Goal: Information Seeking & Learning: Check status

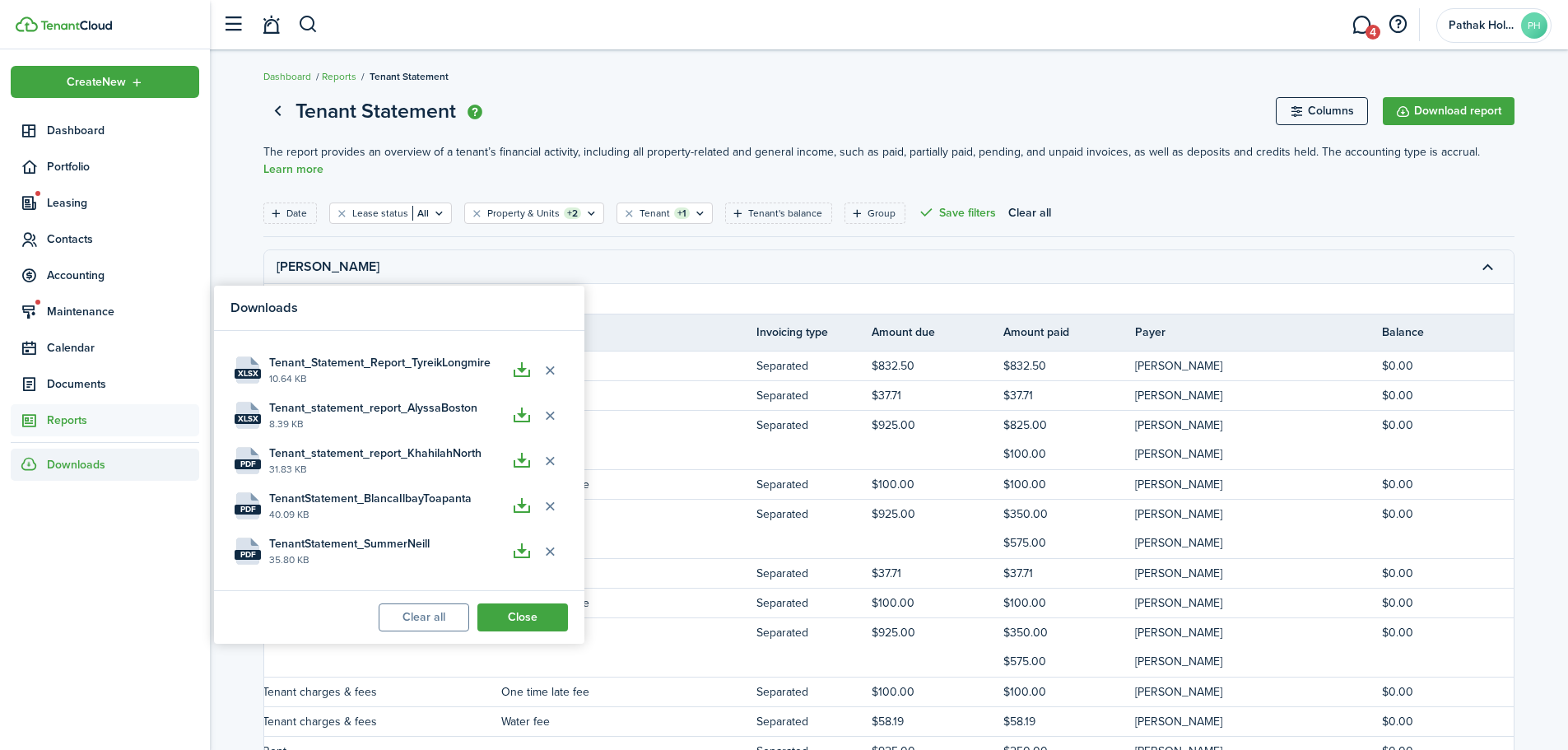
click at [632, 73] on breadcrumb "Dashboard Reports Tenant Statement" at bounding box center [889, 68] width 1251 height 38
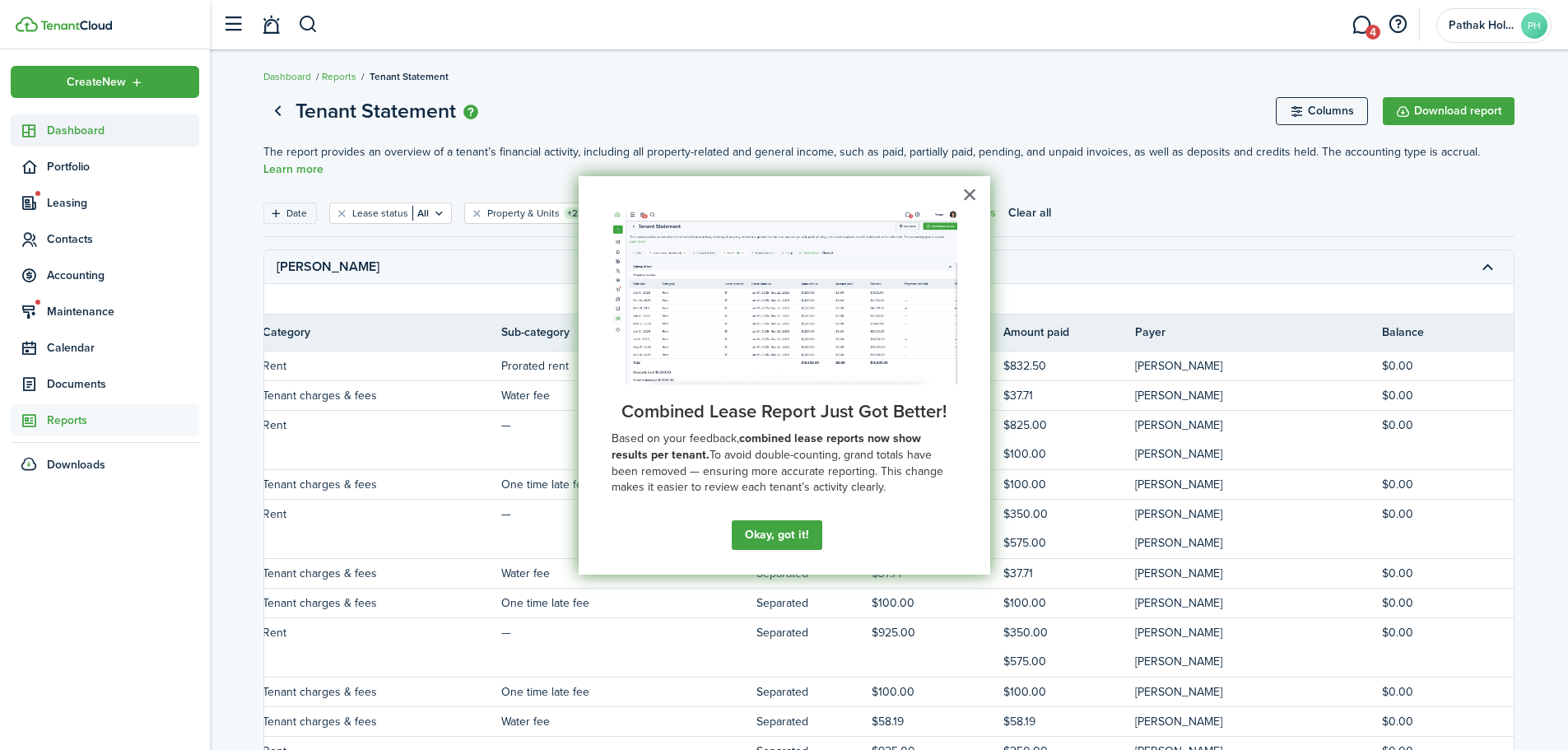
click at [101, 123] on span "Dashboard" at bounding box center [123, 130] width 152 height 18
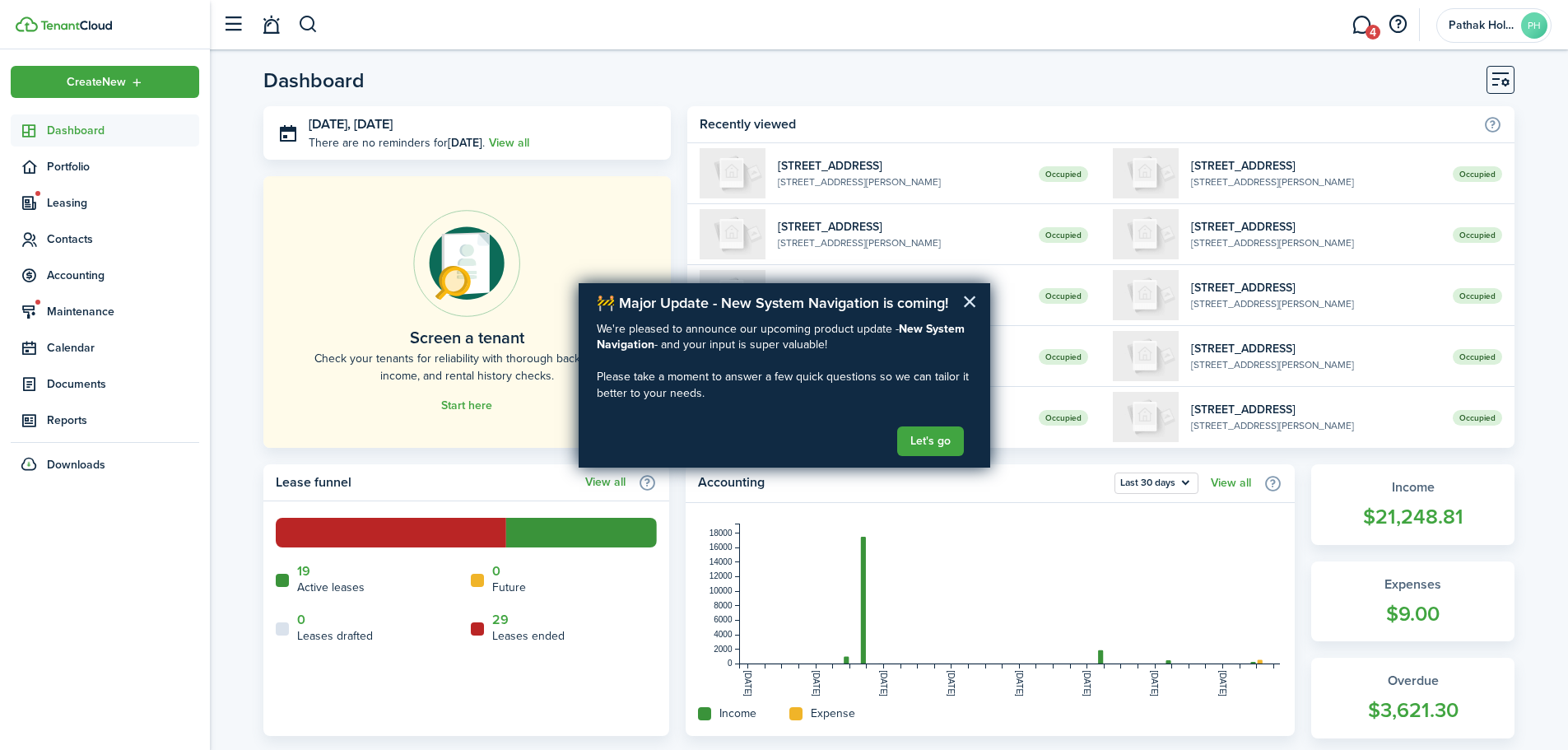
click at [966, 299] on button "×" at bounding box center [969, 300] width 16 height 26
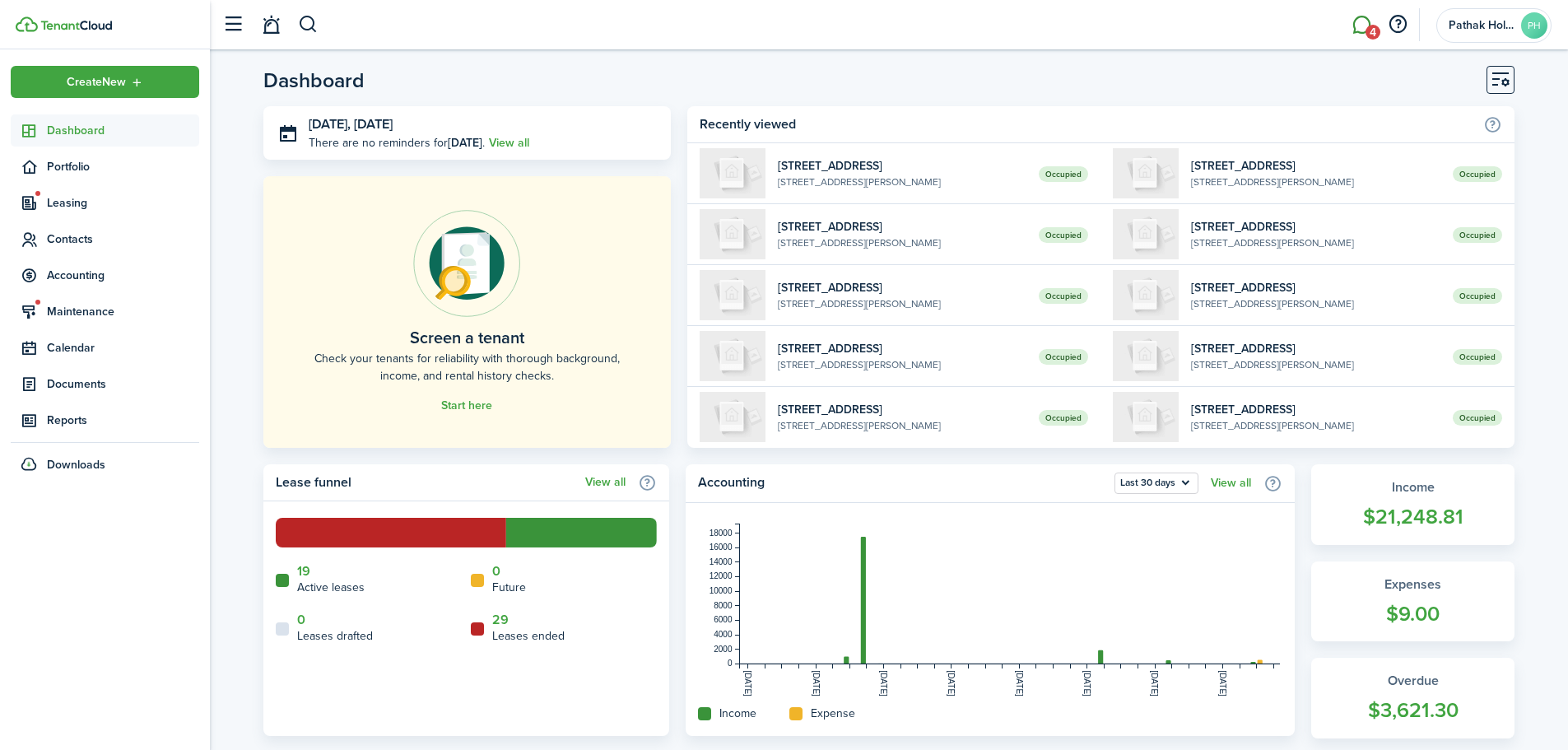
click at [1375, 28] on span "4" at bounding box center [1373, 33] width 15 height 15
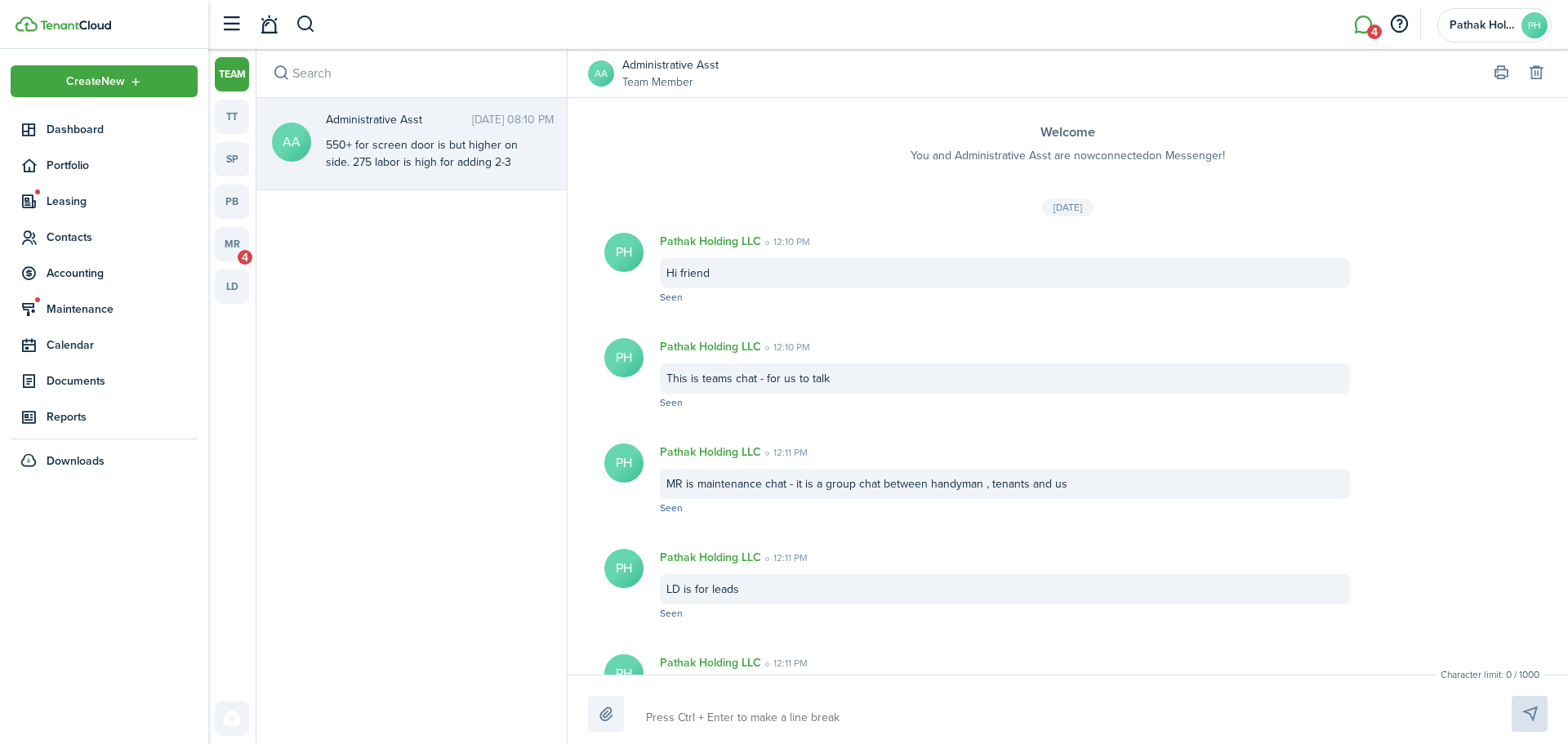
scroll to position [425, 0]
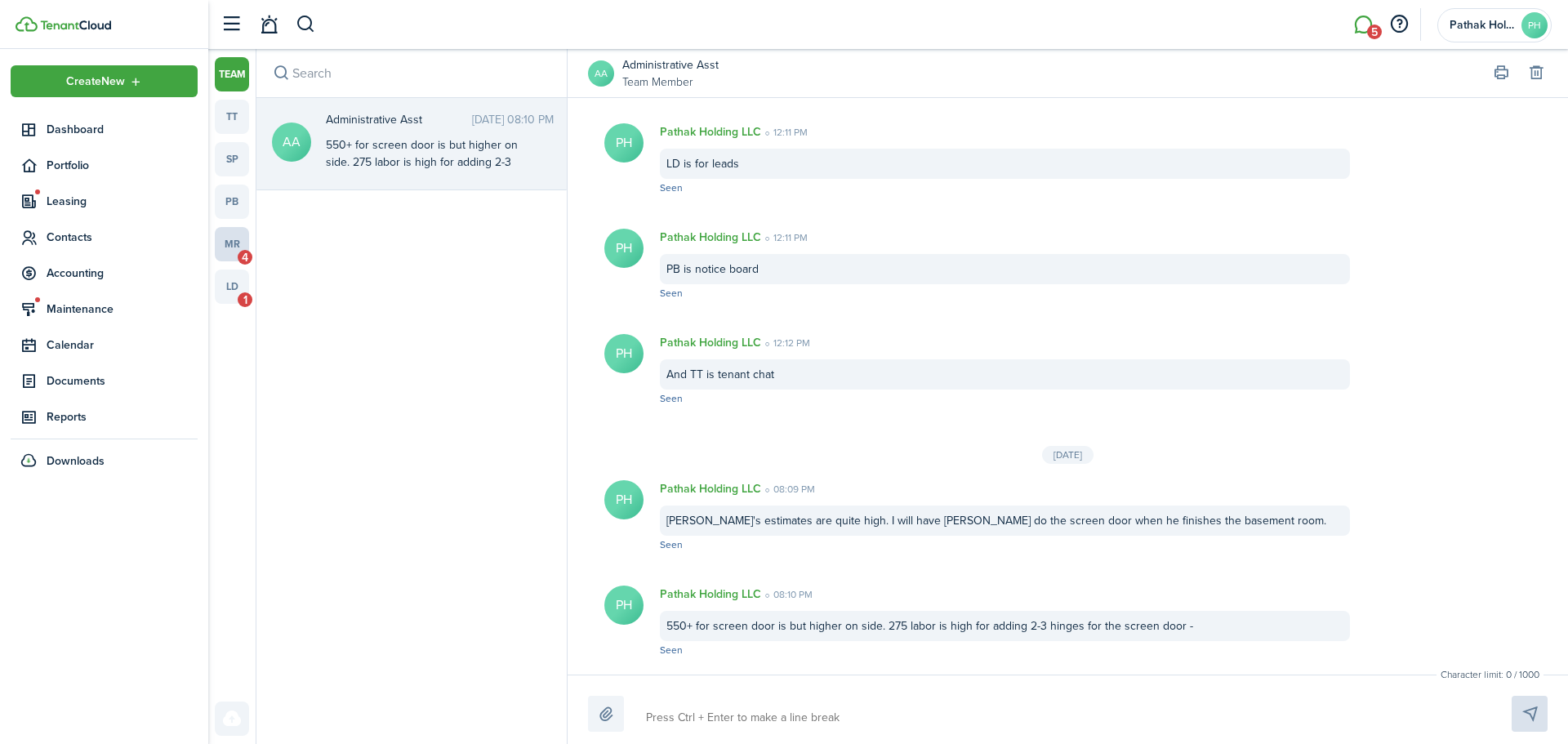
click at [240, 247] on link "mr 4" at bounding box center [231, 244] width 34 height 34
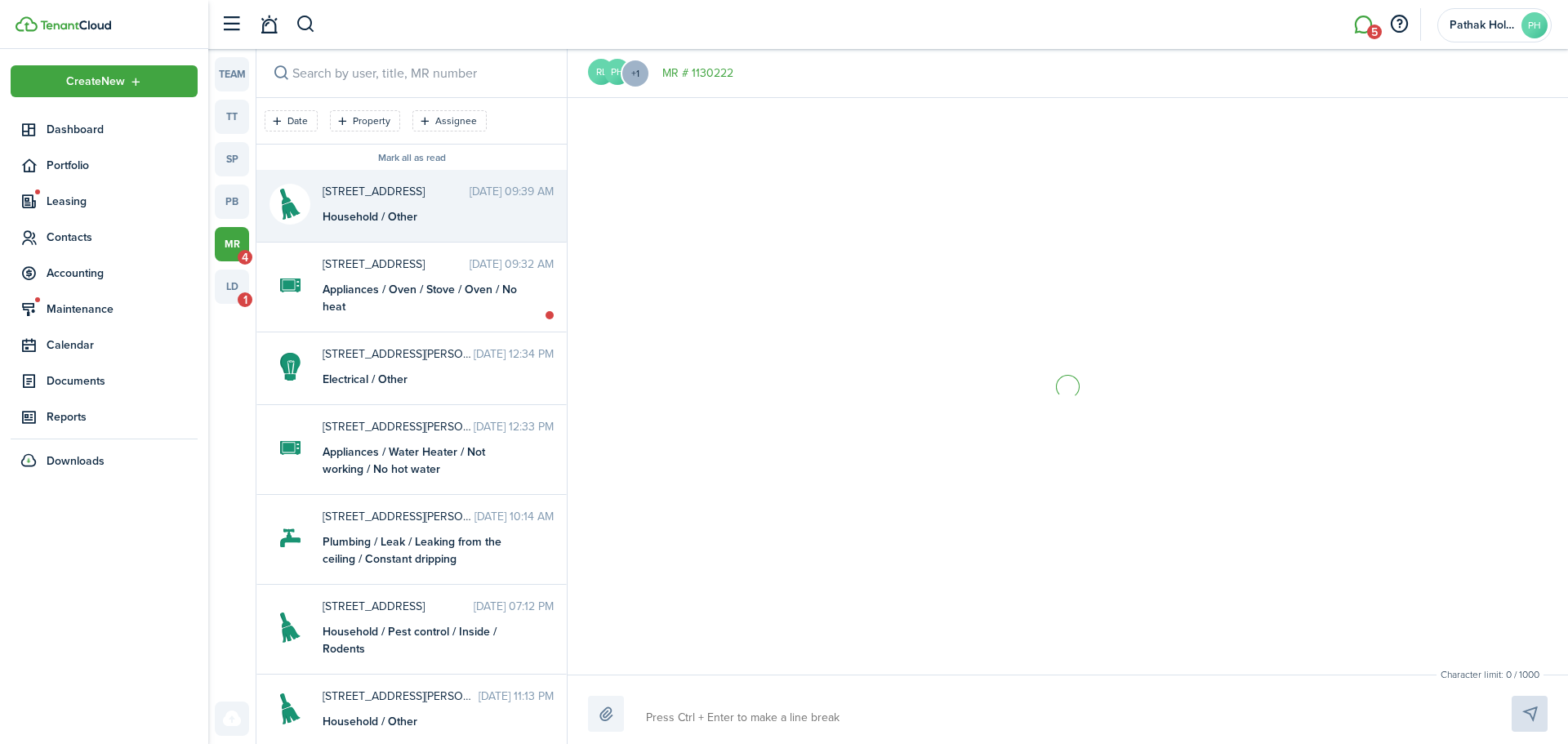
scroll to position [87, 0]
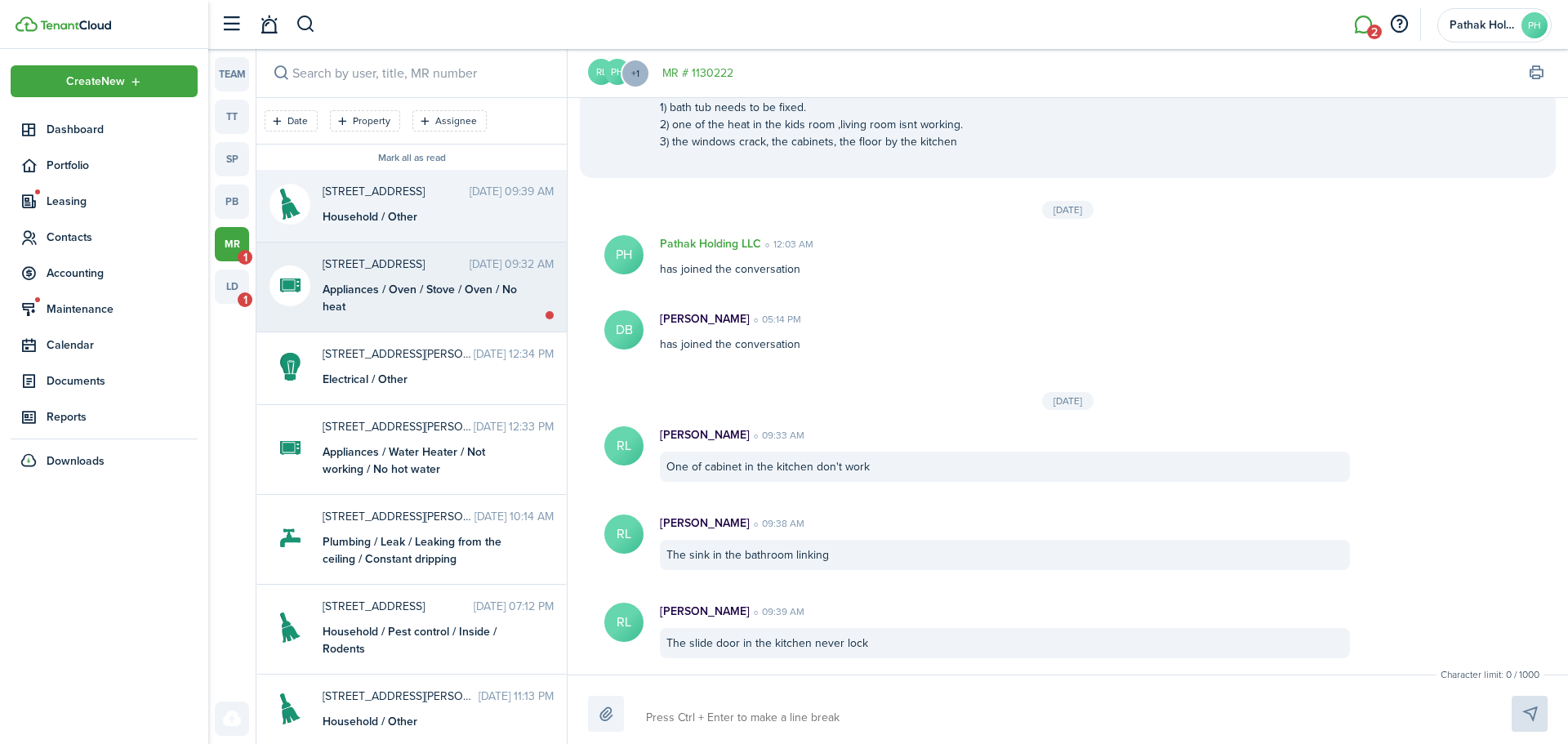
click at [367, 314] on div "Appliances / Oven / Stove / Oven / No heat" at bounding box center [425, 298] width 204 height 34
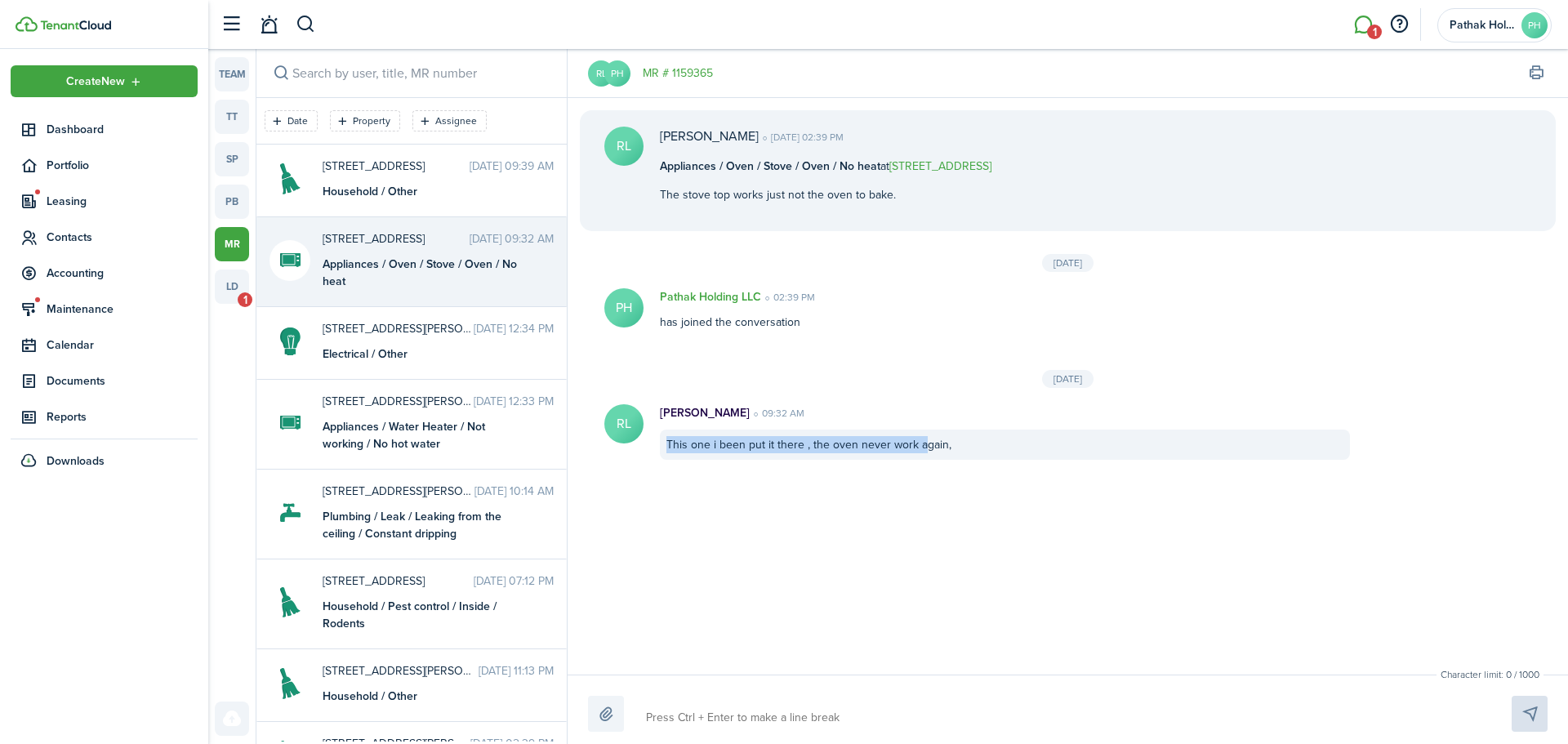
drag, startPoint x: 665, startPoint y: 445, endPoint x: 924, endPoint y: 464, distance: 259.7
click at [924, 464] on messenger-list-item-base "[PERSON_NAME] Luntadila 09:32 AM This one i been put it there , the oven never …" at bounding box center [1068, 431] width 1001 height 88
click at [912, 500] on div "[PERSON_NAME] luntadila [DATE] 02:39 PM Appliances / Oven / Stove / Oven / No h…" at bounding box center [1068, 386] width 1001 height 576
click at [270, 23] on link at bounding box center [268, 25] width 31 height 41
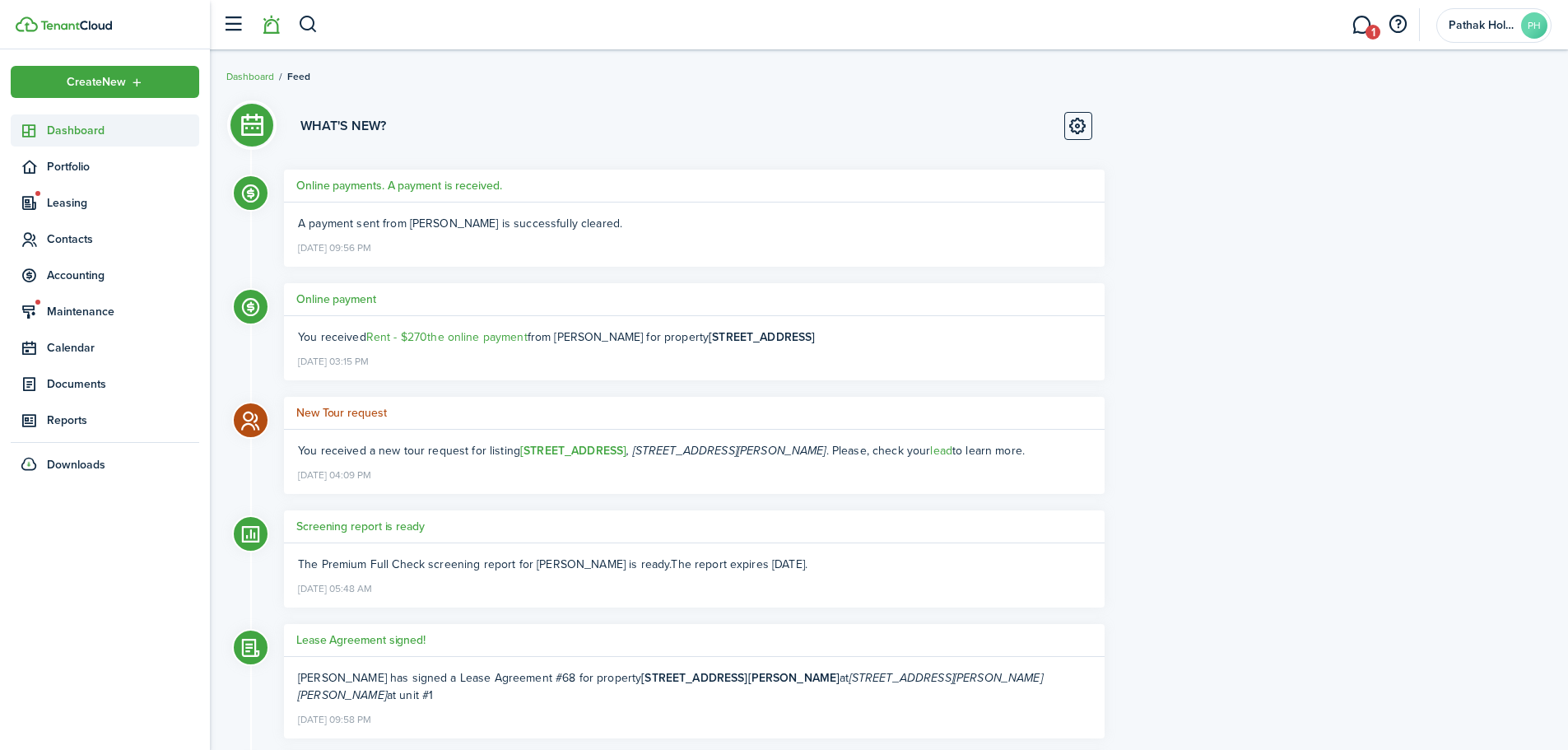
click at [94, 130] on span "Dashboard" at bounding box center [123, 130] width 152 height 18
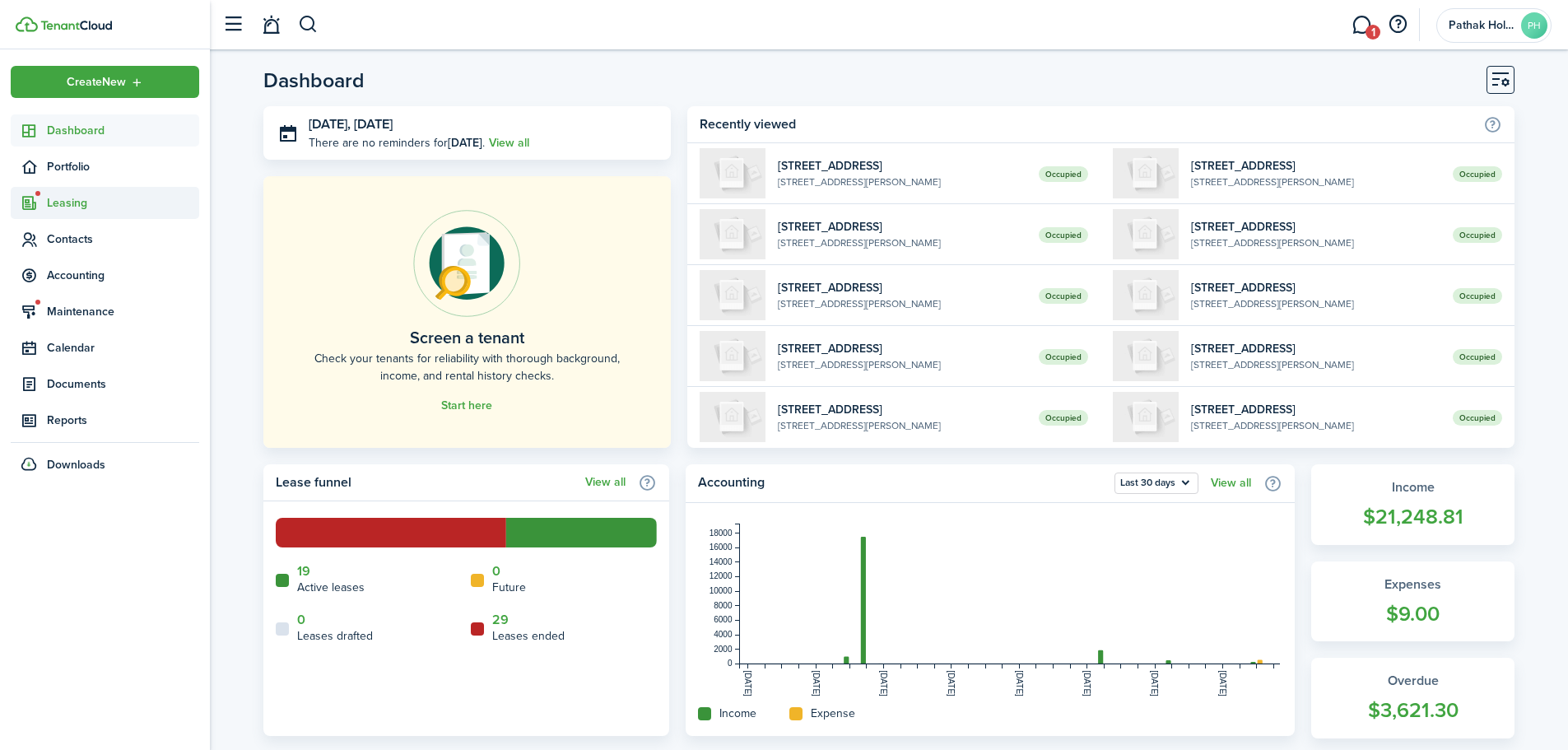
click at [86, 206] on span "Leasing" at bounding box center [123, 202] width 152 height 18
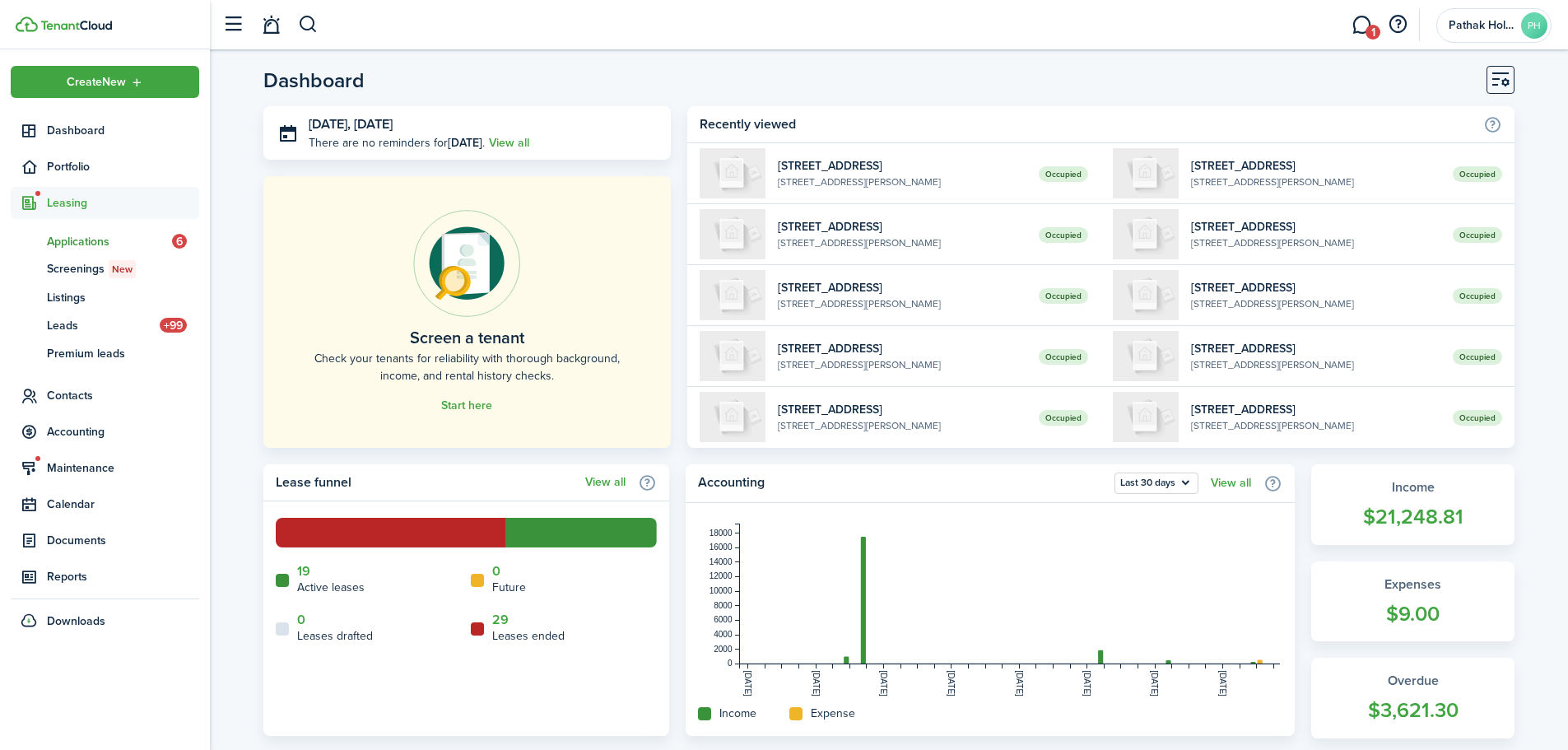
click at [84, 240] on span "Applications" at bounding box center [110, 242] width 125 height 18
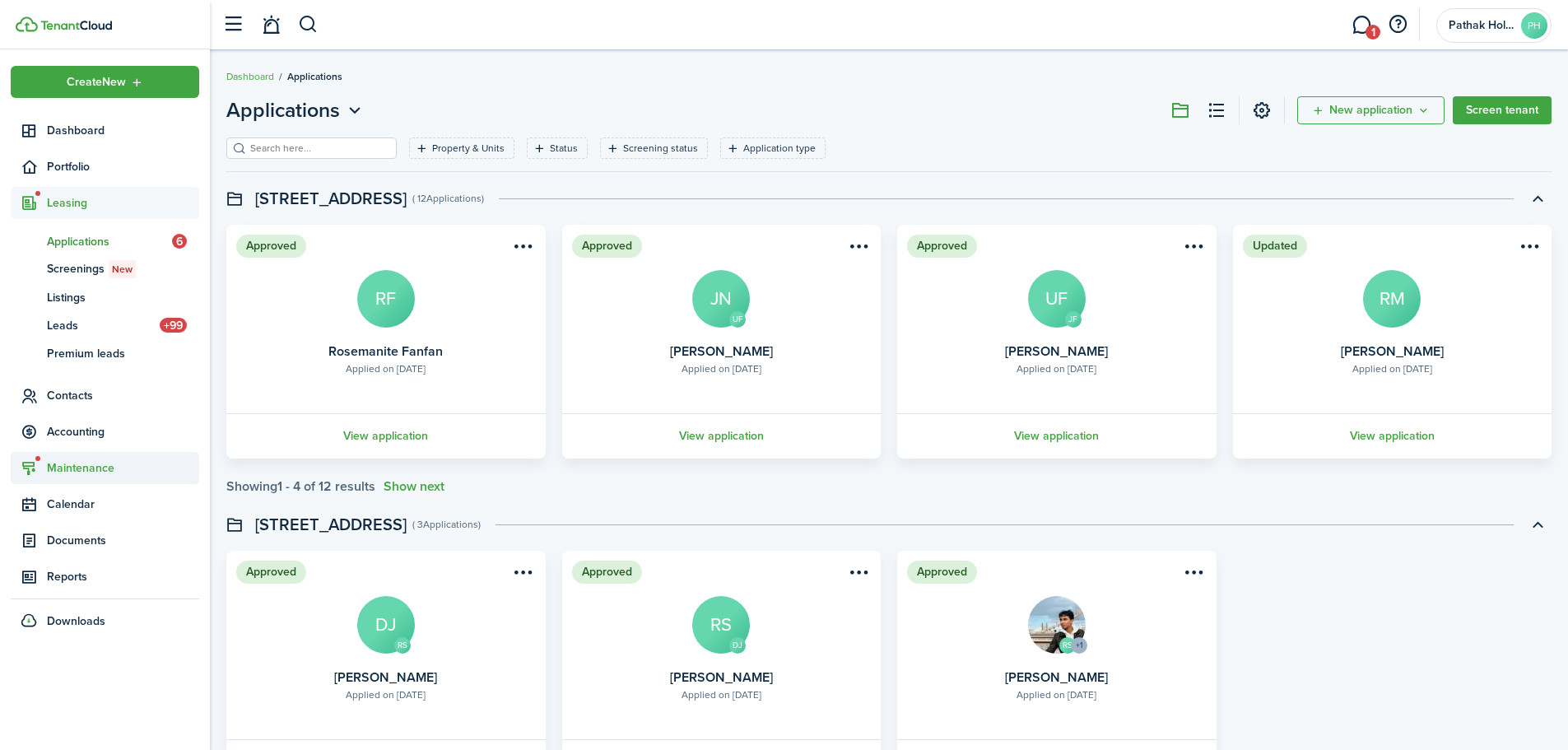
click at [105, 460] on span "Maintenance" at bounding box center [123, 467] width 152 height 18
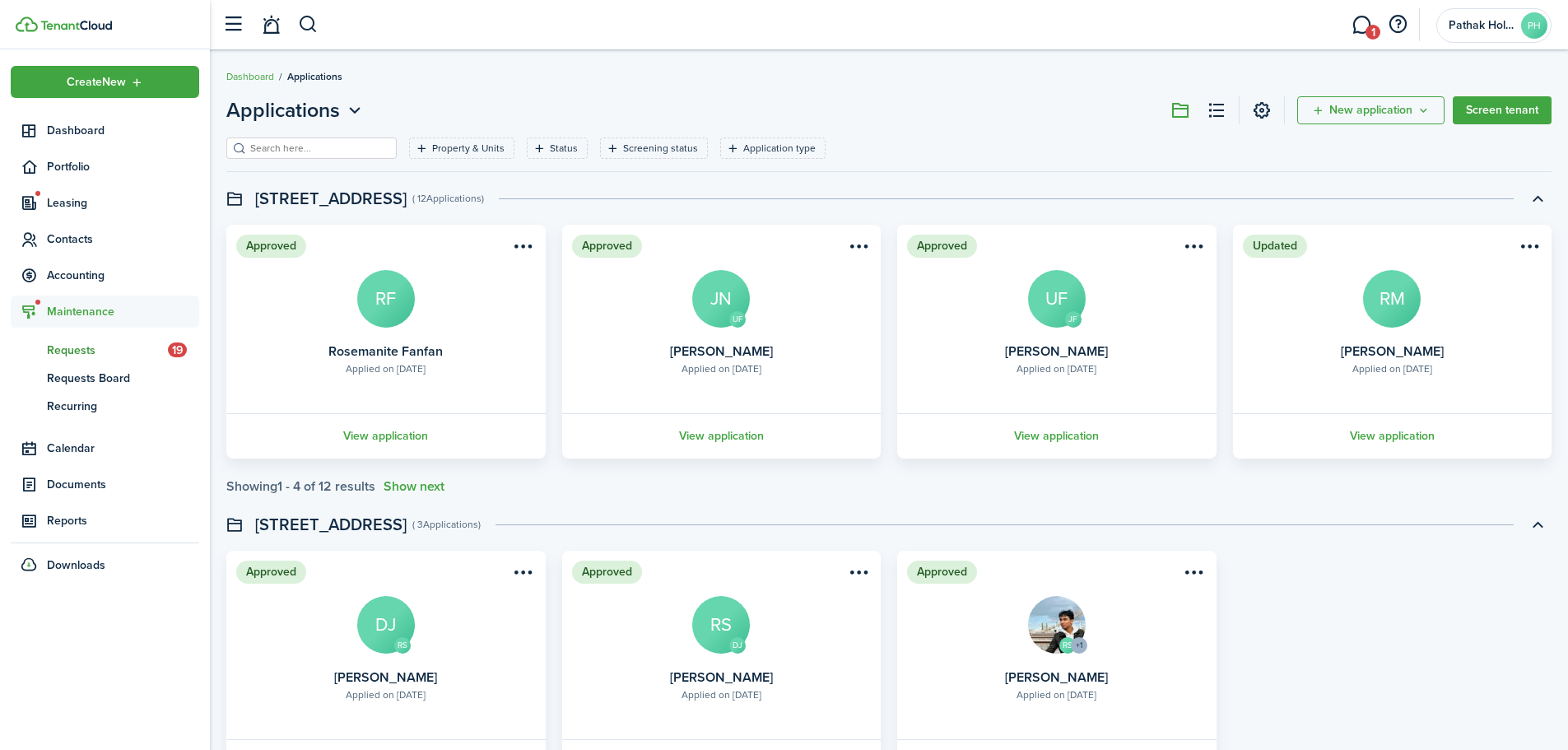
click at [70, 354] on span "Requests" at bounding box center [107, 349] width 121 height 18
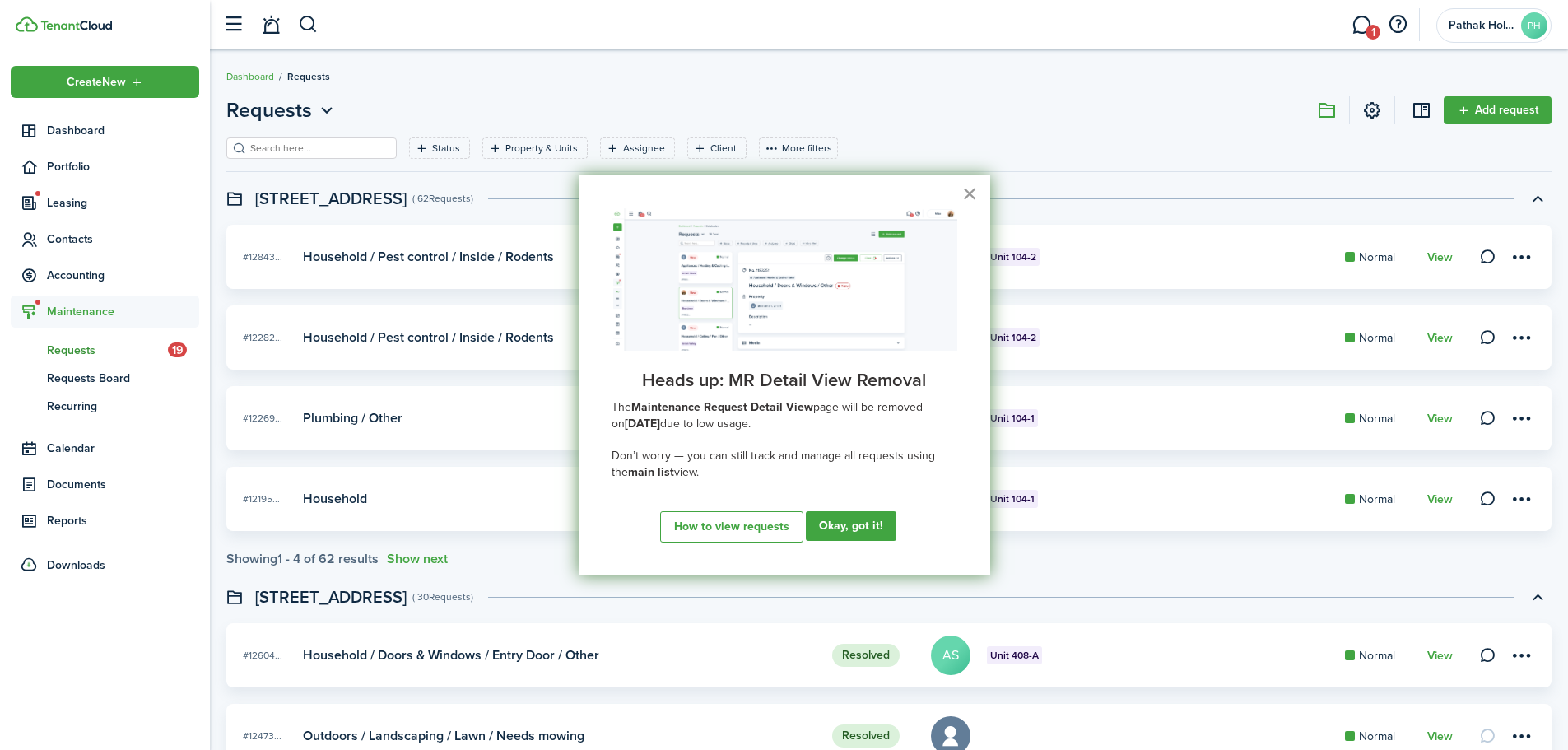
click at [965, 192] on button "×" at bounding box center [969, 193] width 16 height 26
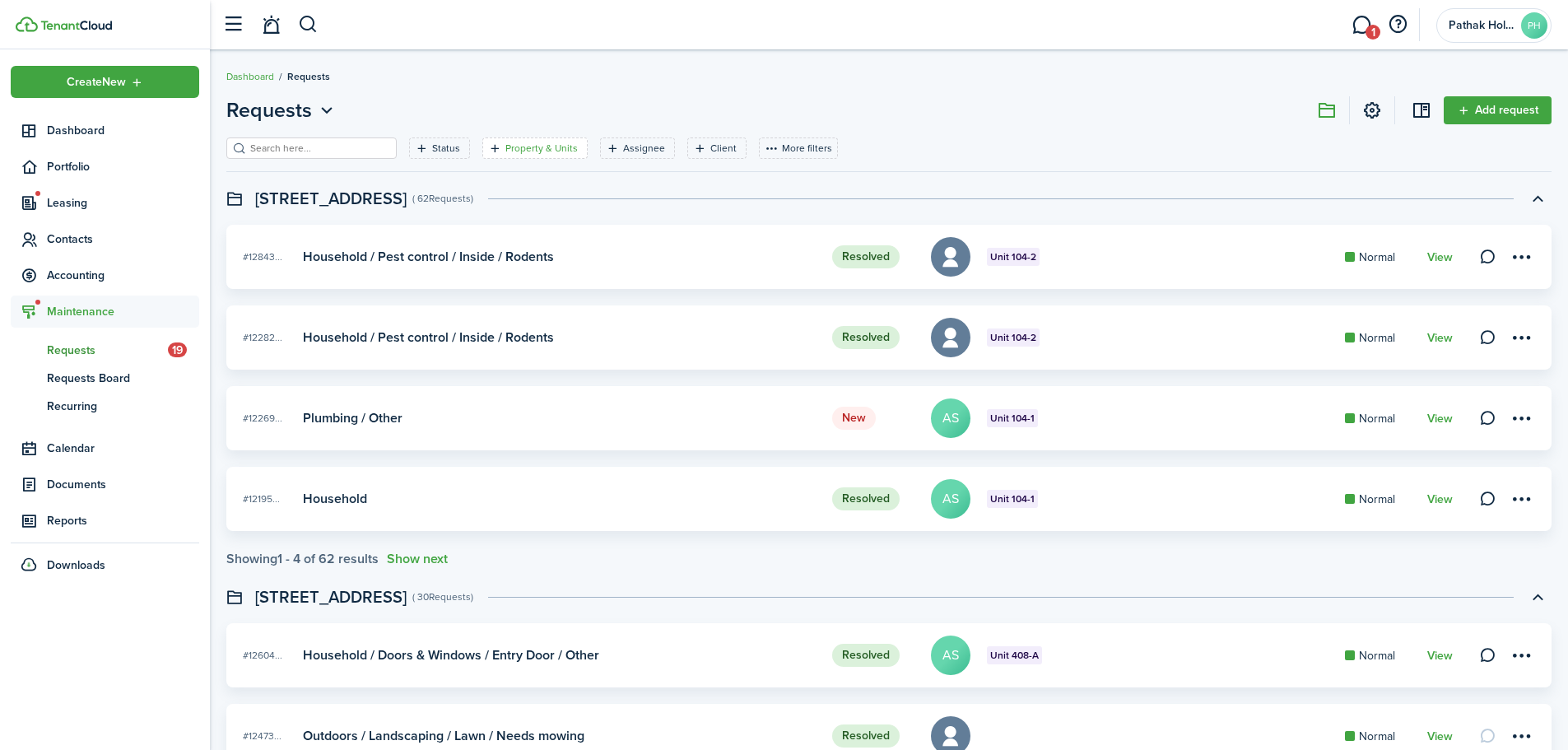
click at [488, 149] on icon "Open filter" at bounding box center [495, 148] width 14 height 13
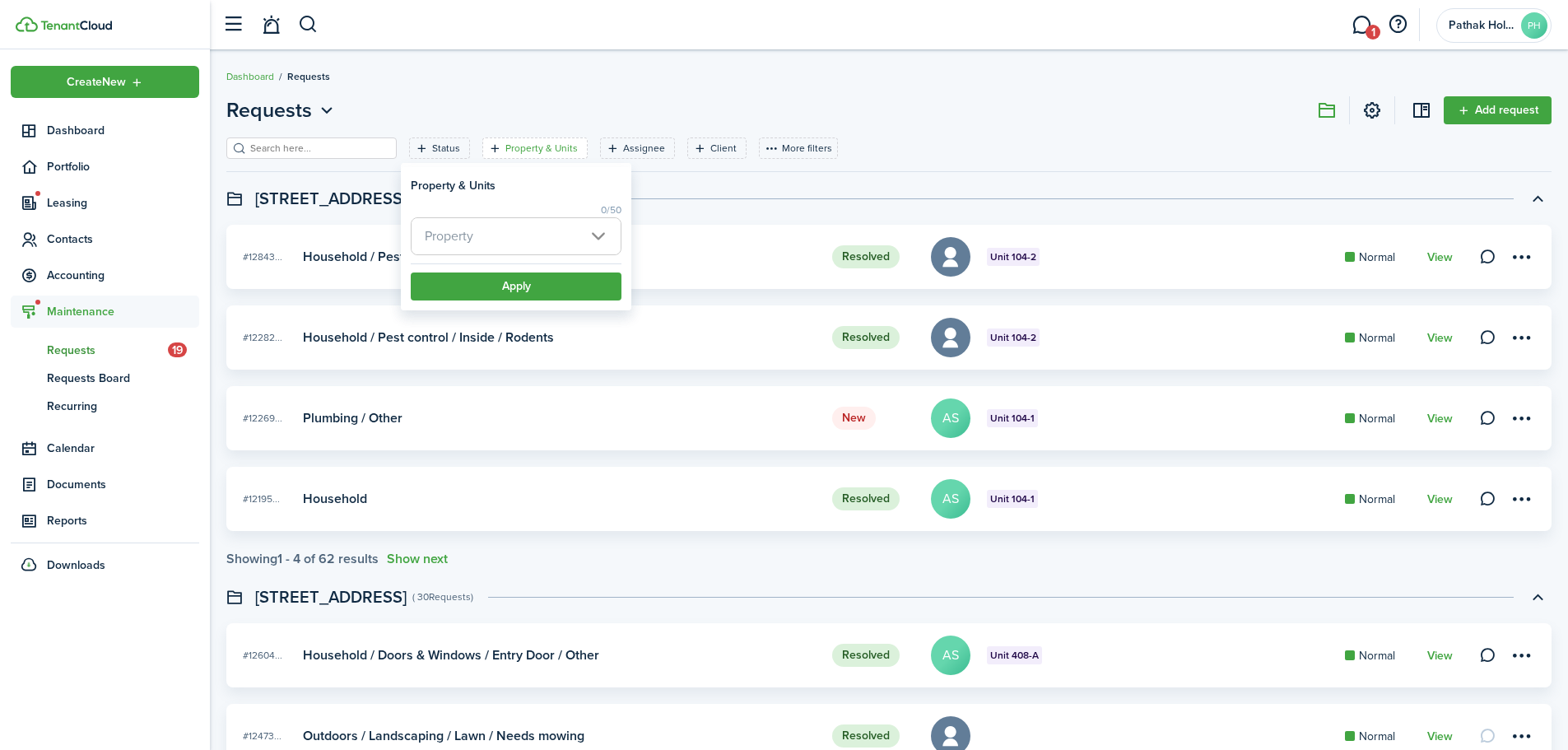
click at [507, 242] on span "Property" at bounding box center [516, 236] width 209 height 36
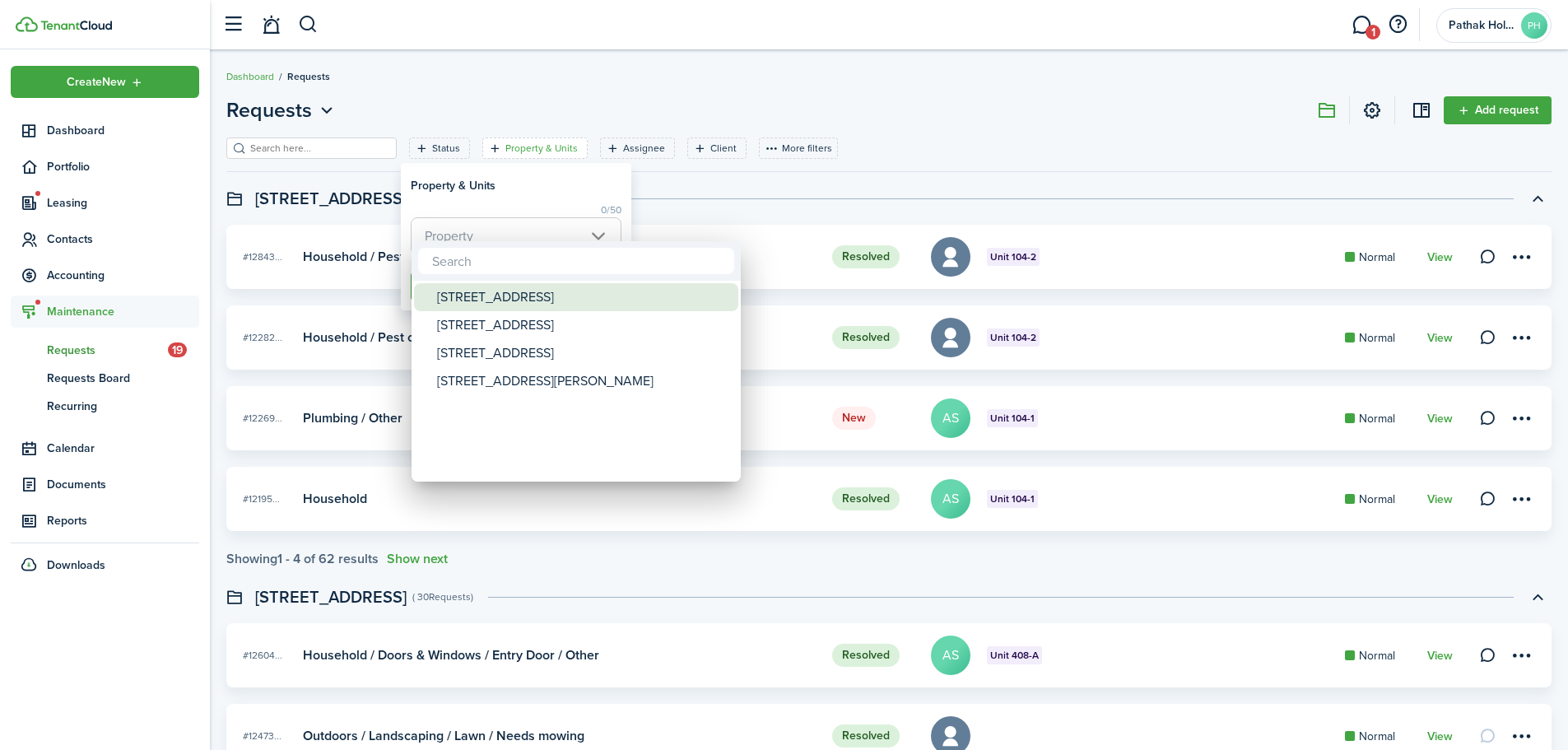
click at [523, 301] on div "[STREET_ADDRESS]" at bounding box center [583, 297] width 291 height 28
type input "[STREET_ADDRESS]"
click at [540, 186] on div at bounding box center [784, 375] width 1831 height 1013
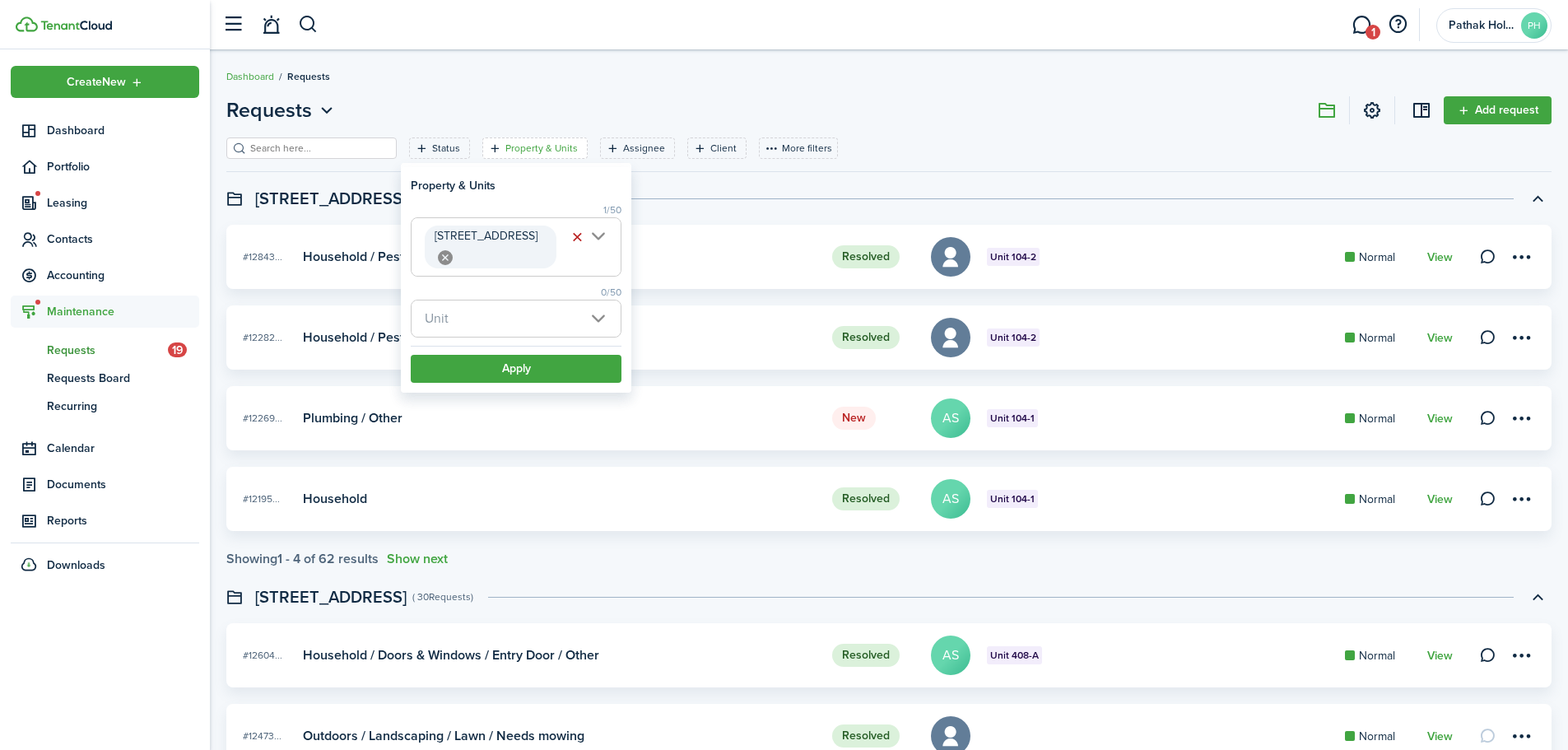
click at [494, 302] on span "Unit" at bounding box center [516, 318] width 209 height 36
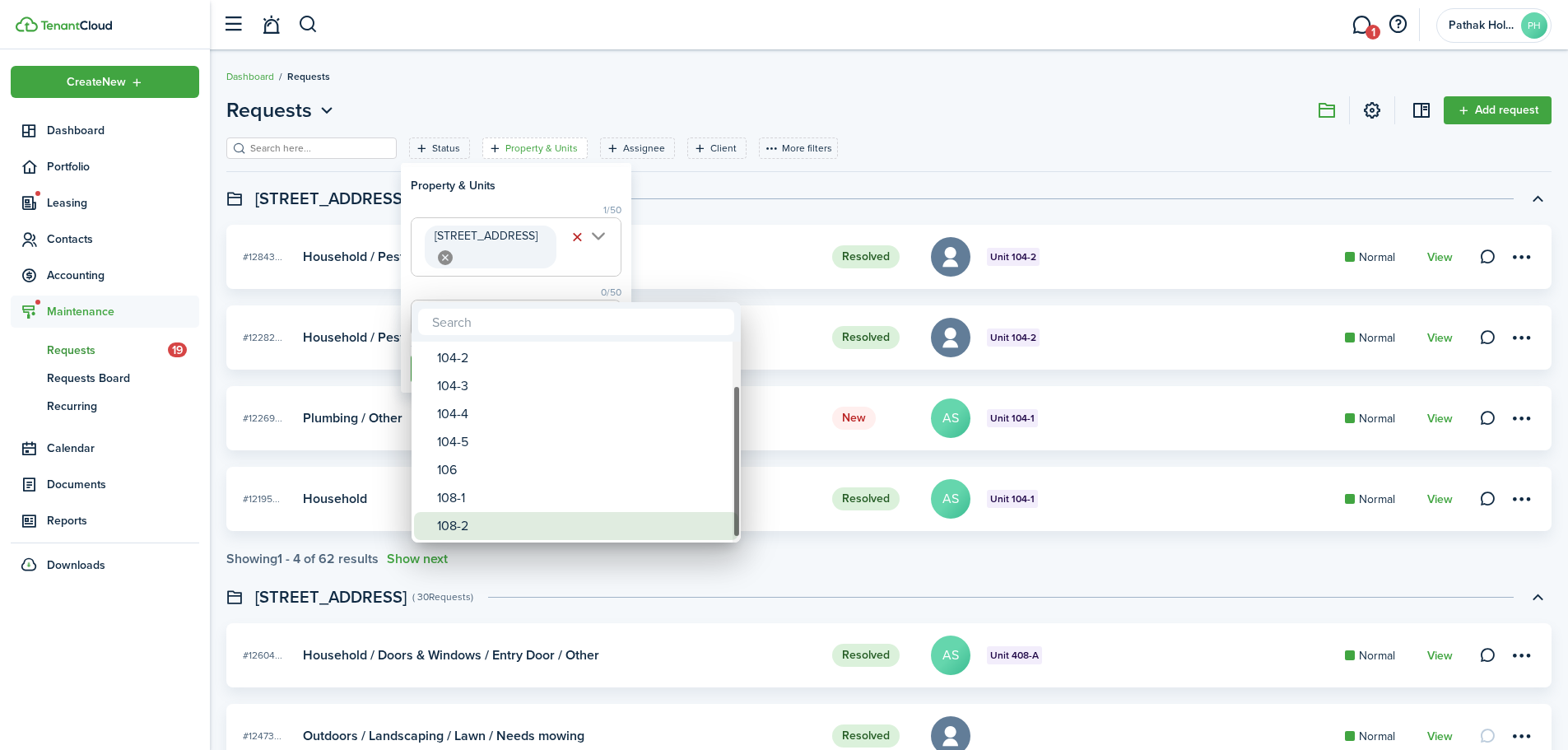
click at [489, 528] on div "108-2" at bounding box center [583, 525] width 291 height 28
type input "108-2"
click at [550, 189] on div at bounding box center [784, 375] width 1831 height 1013
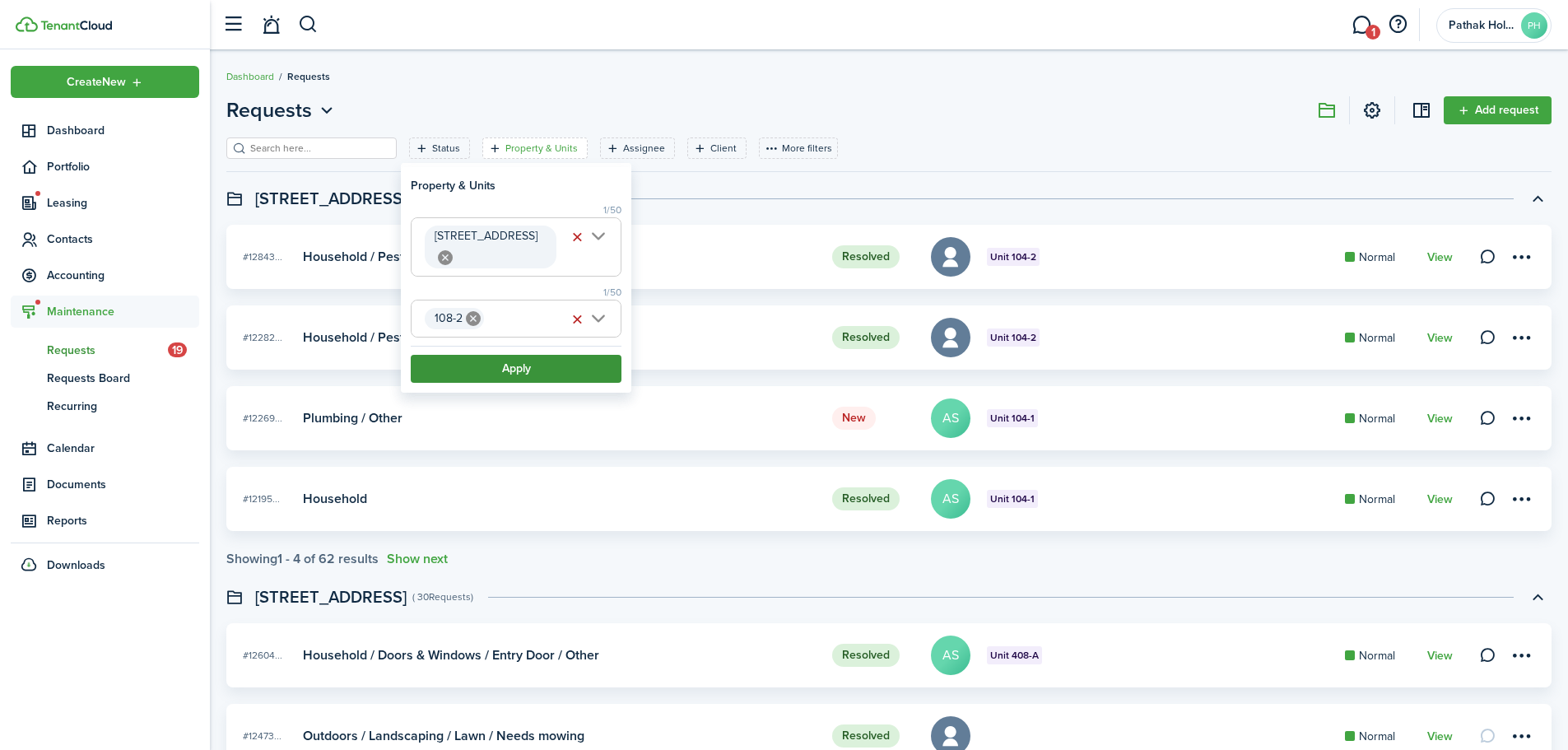
click at [498, 355] on button "Apply" at bounding box center [516, 368] width 211 height 28
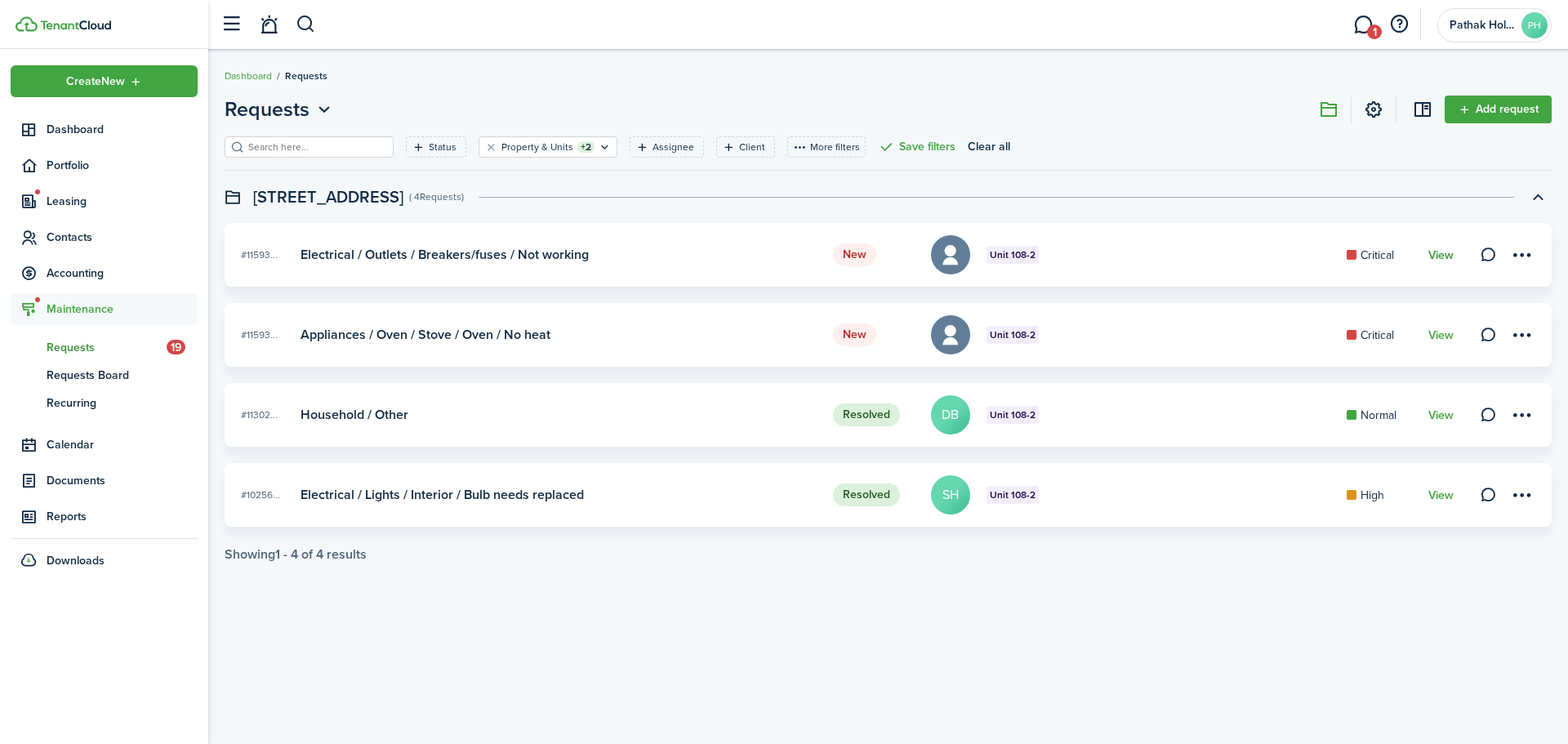
click at [1441, 254] on link "View" at bounding box center [1440, 255] width 26 height 13
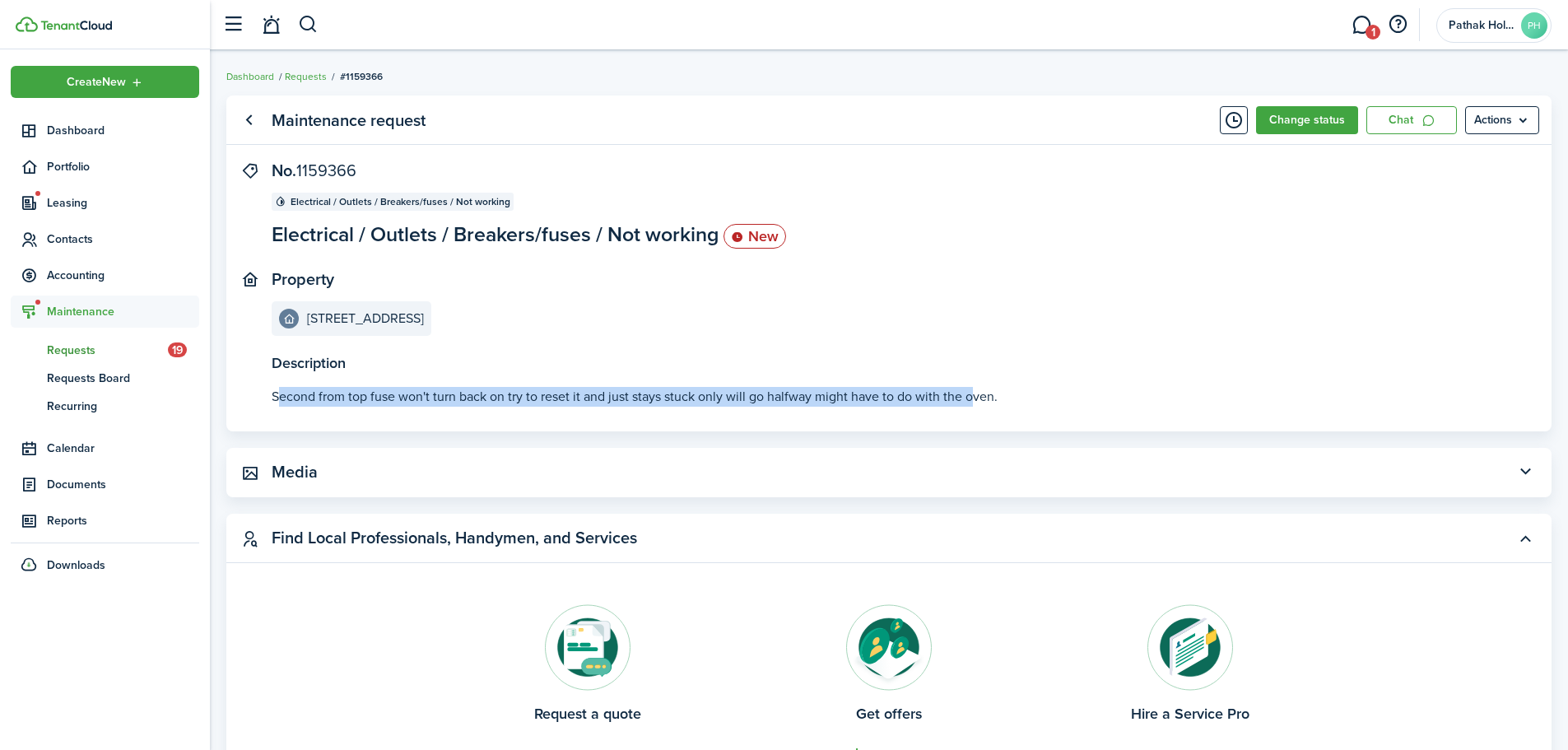
drag, startPoint x: 276, startPoint y: 399, endPoint x: 971, endPoint y: 396, distance: 695.0
click at [971, 396] on p "Second from top fuse won't turn back on try to reset it and just stays stuck on…" at bounding box center [889, 397] width 1234 height 20
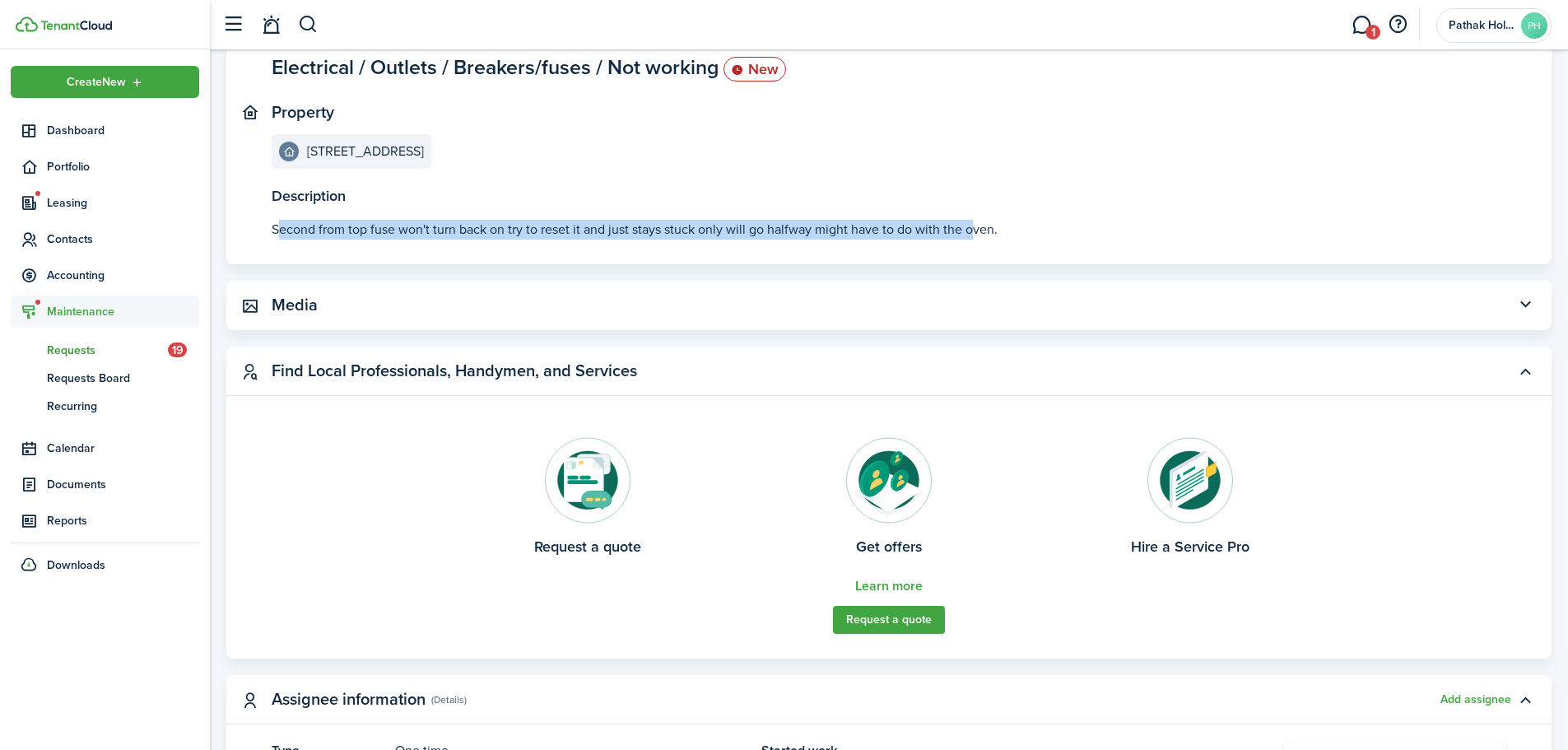
scroll to position [43, 0]
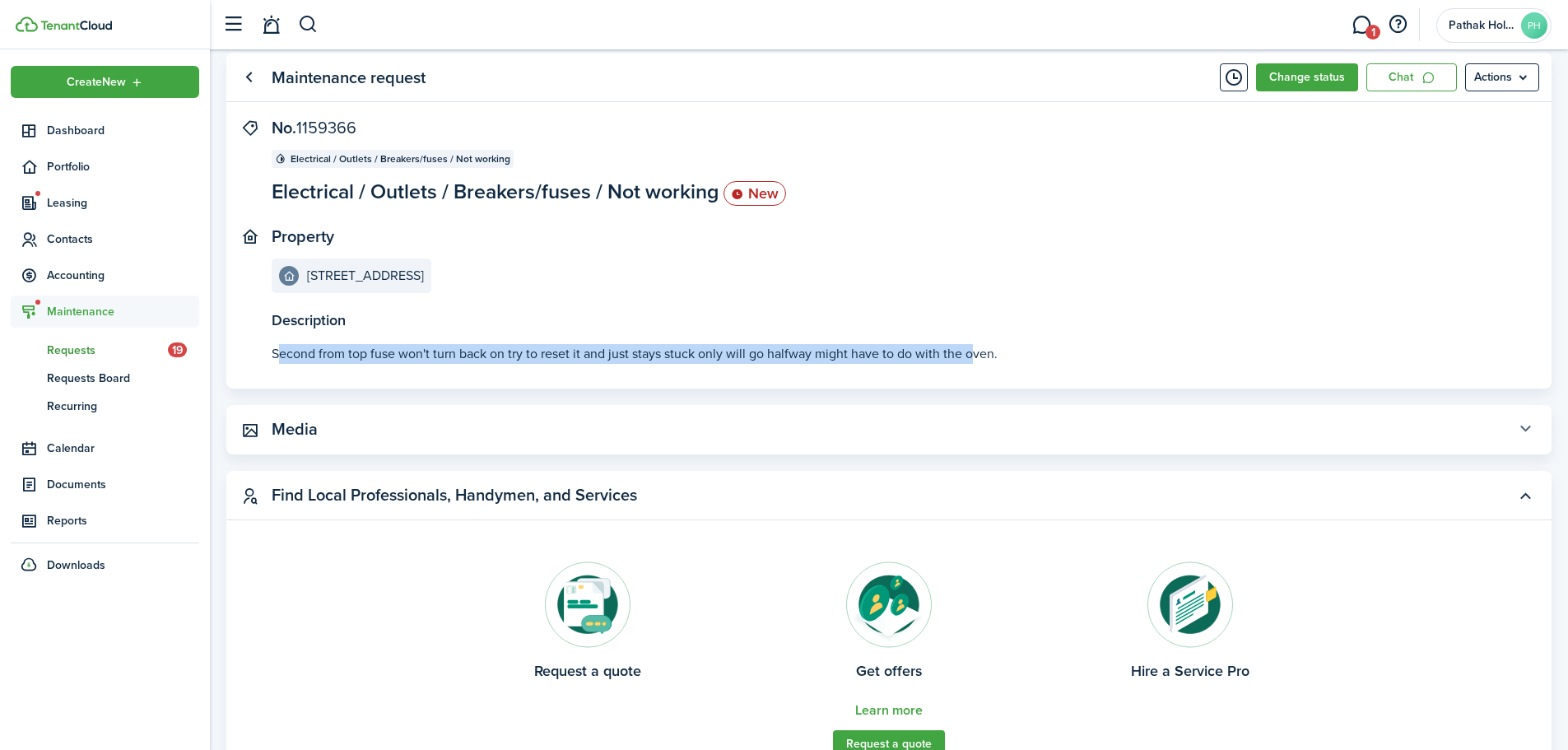
click at [1518, 429] on button "button" at bounding box center [1525, 429] width 28 height 28
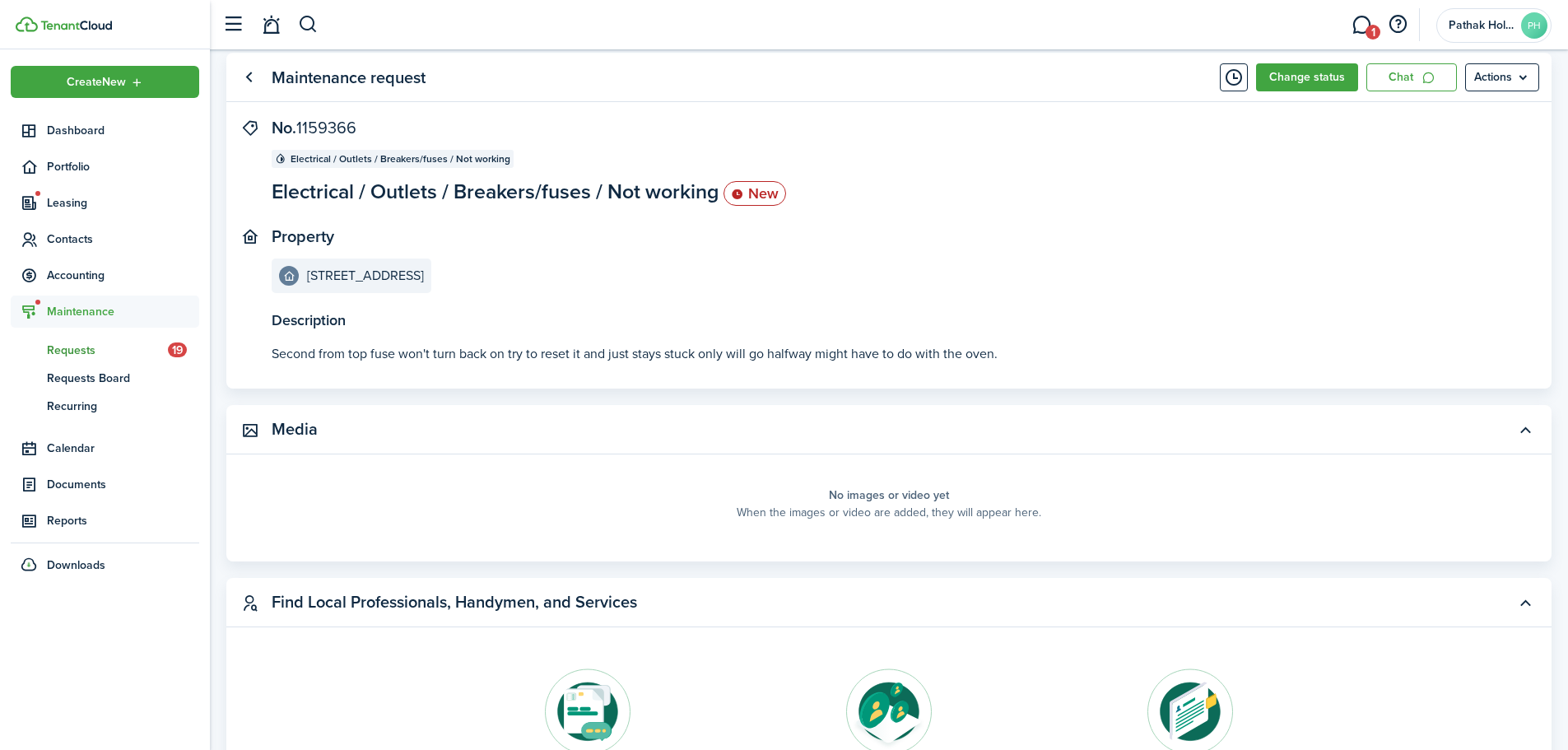
click at [544, 289] on panel-main-section "Property [STREET_ADDRESS]" at bounding box center [864, 260] width 1185 height 66
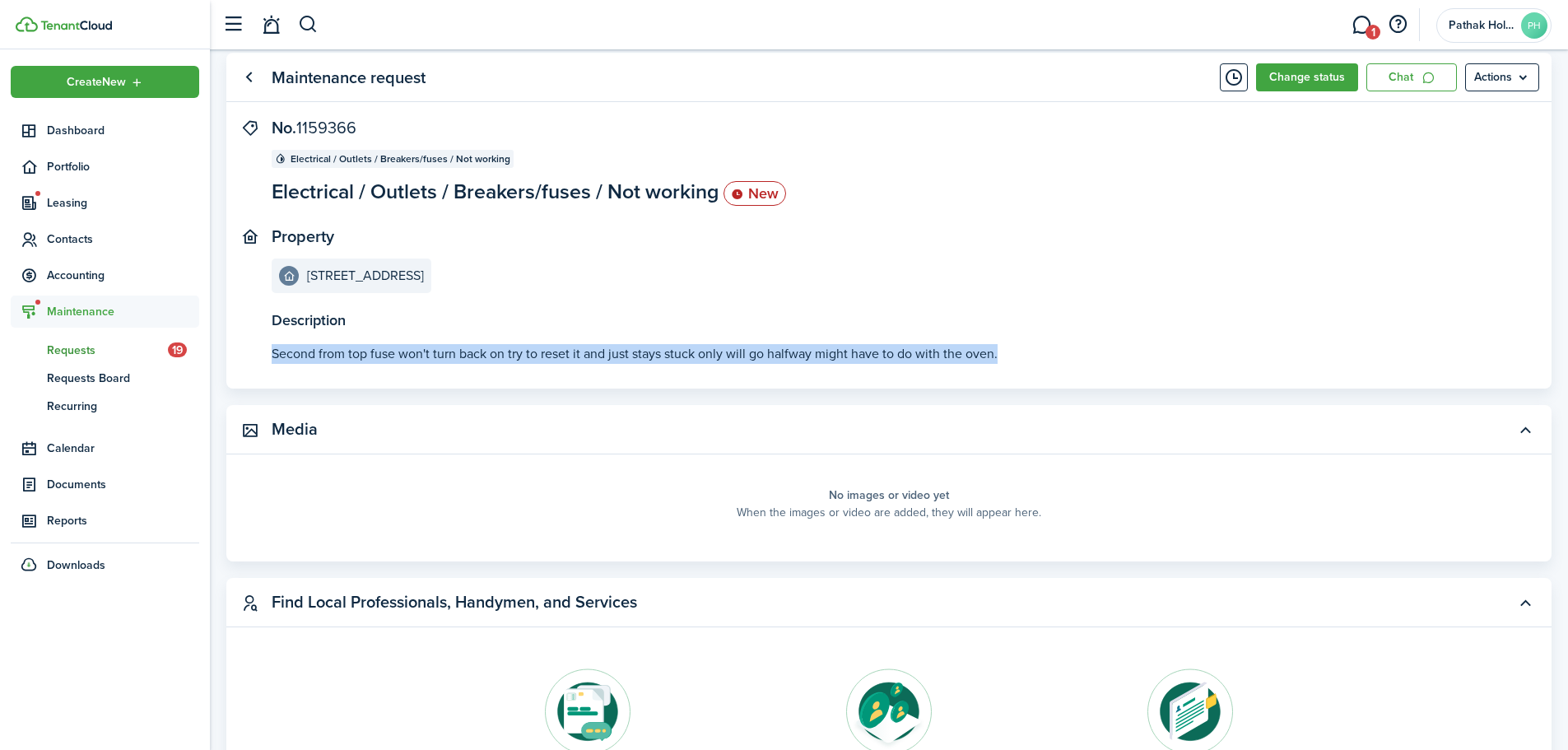
drag, startPoint x: 264, startPoint y: 349, endPoint x: 1054, endPoint y: 355, distance: 790.0
click at [1054, 355] on panel-main-body "Description Second from top fuse won't turn back on try to reset it and just st…" at bounding box center [889, 253] width 1325 height 270
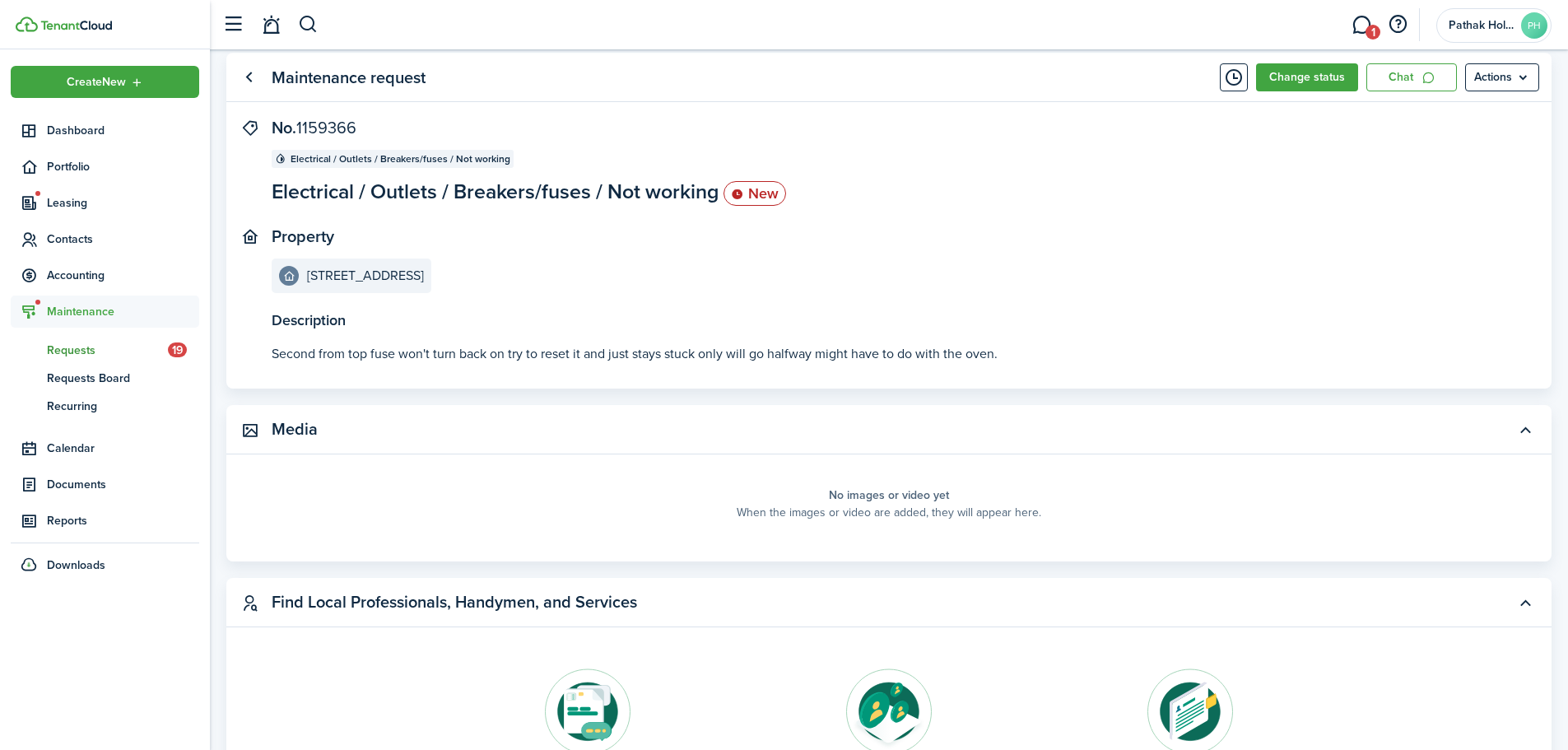
click at [1154, 203] on panel-main-section "No. 1159366 Electrical / Outlets / Breakers/fuses / Not working Electrical / Ou…" at bounding box center [864, 162] width 1185 height 88
click at [1239, 77] on button "Timeline" at bounding box center [1233, 77] width 28 height 28
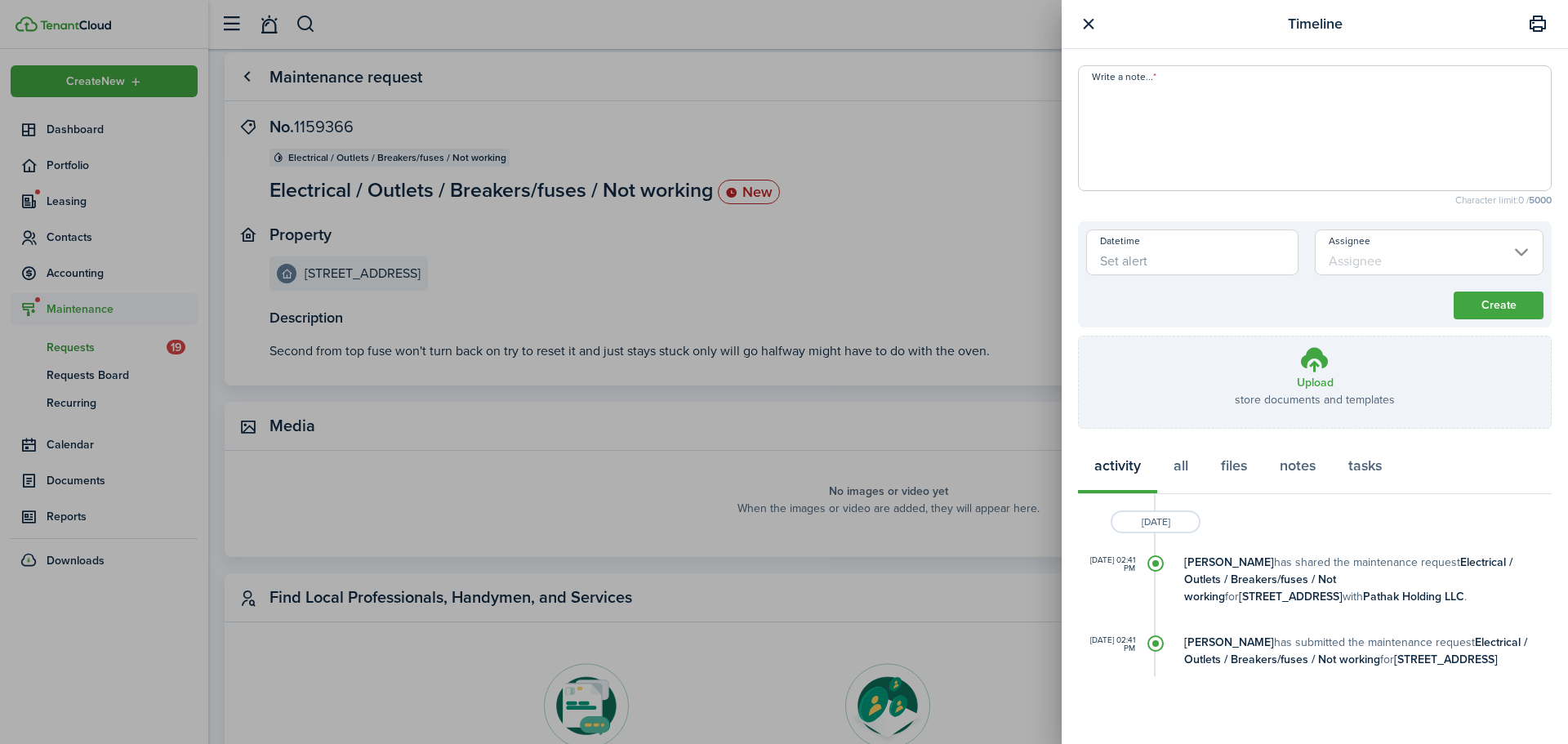
click at [1086, 17] on button "button" at bounding box center [1088, 24] width 21 height 21
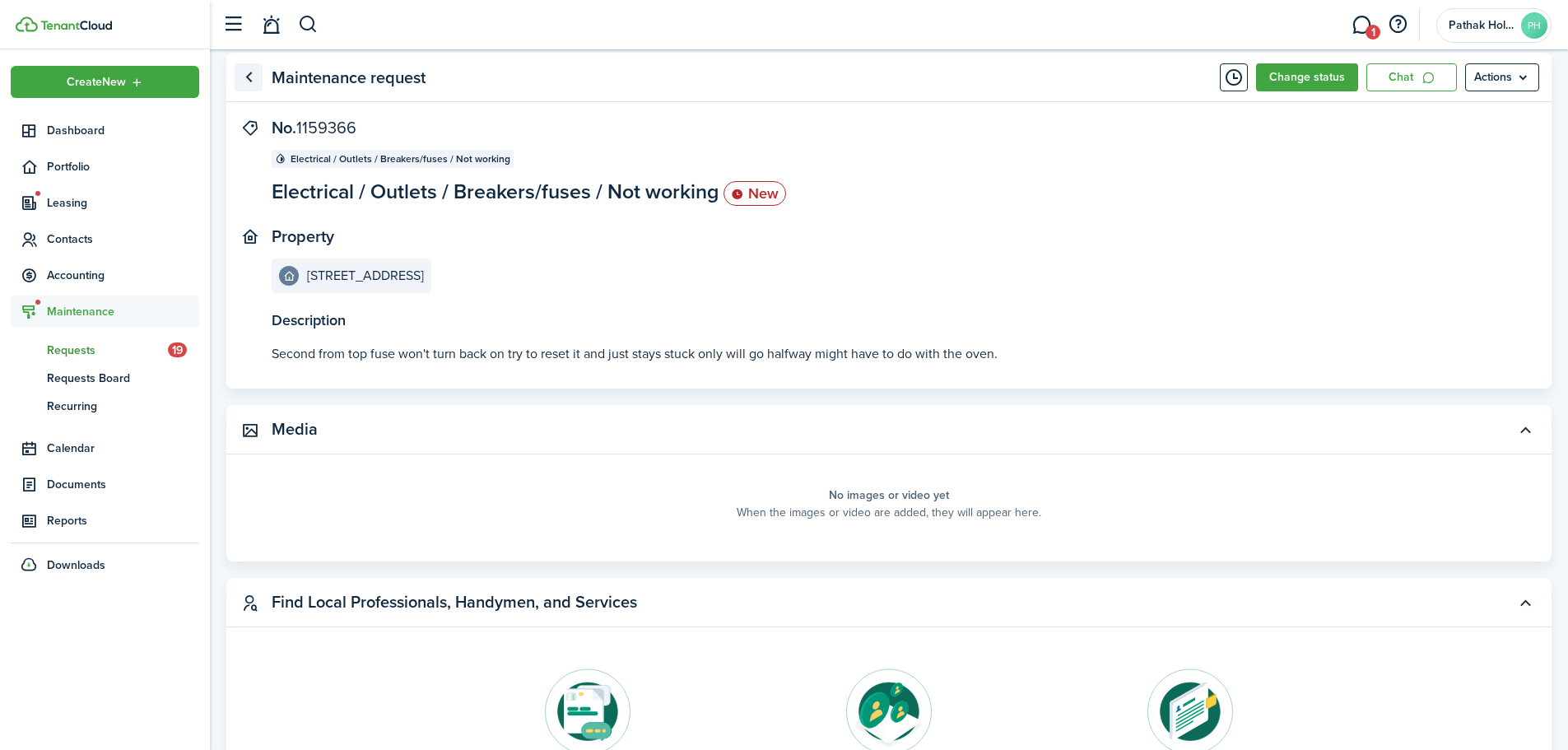
click at [249, 76] on link "Go back" at bounding box center [248, 77] width 28 height 28
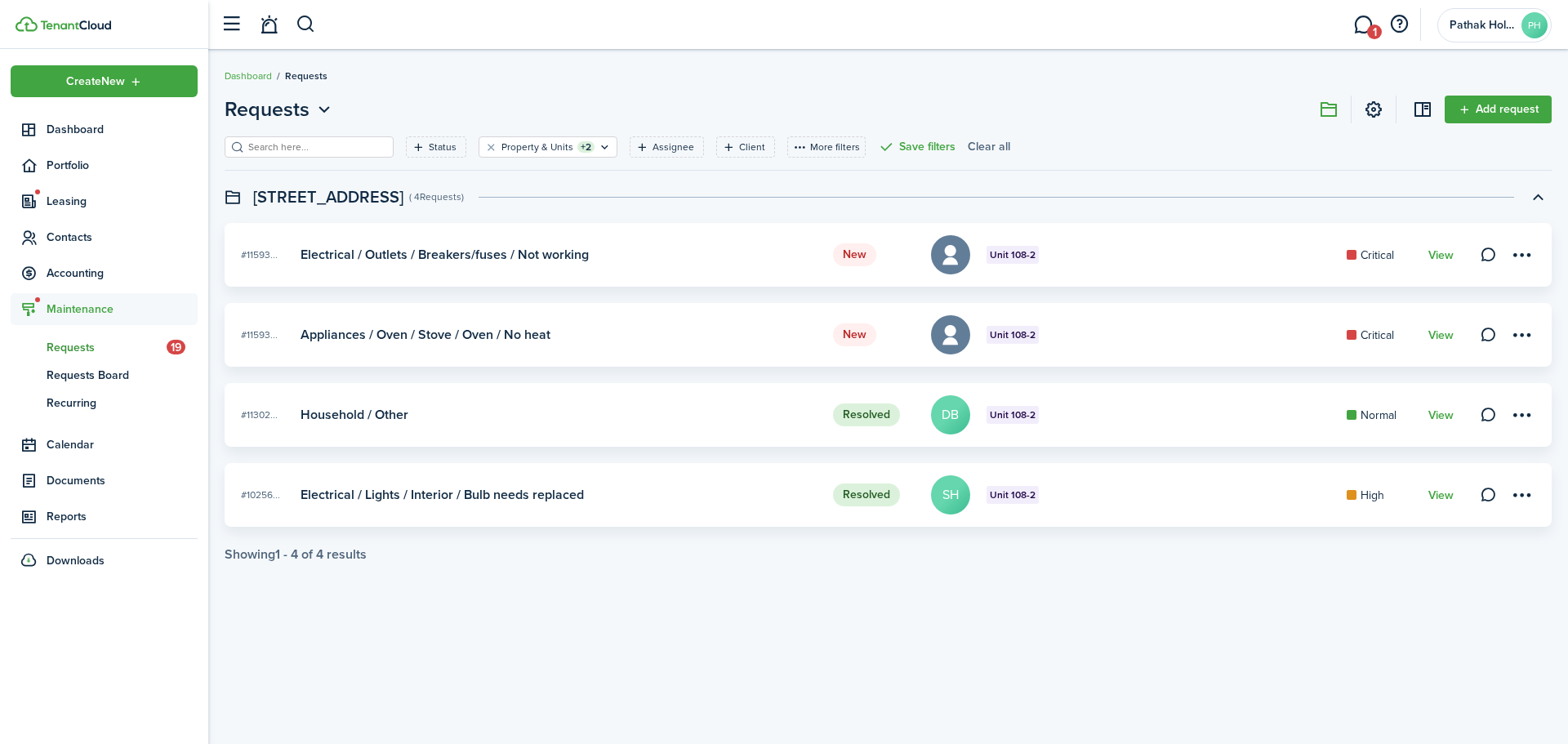
click at [967, 146] on button "Clear all" at bounding box center [988, 147] width 42 height 22
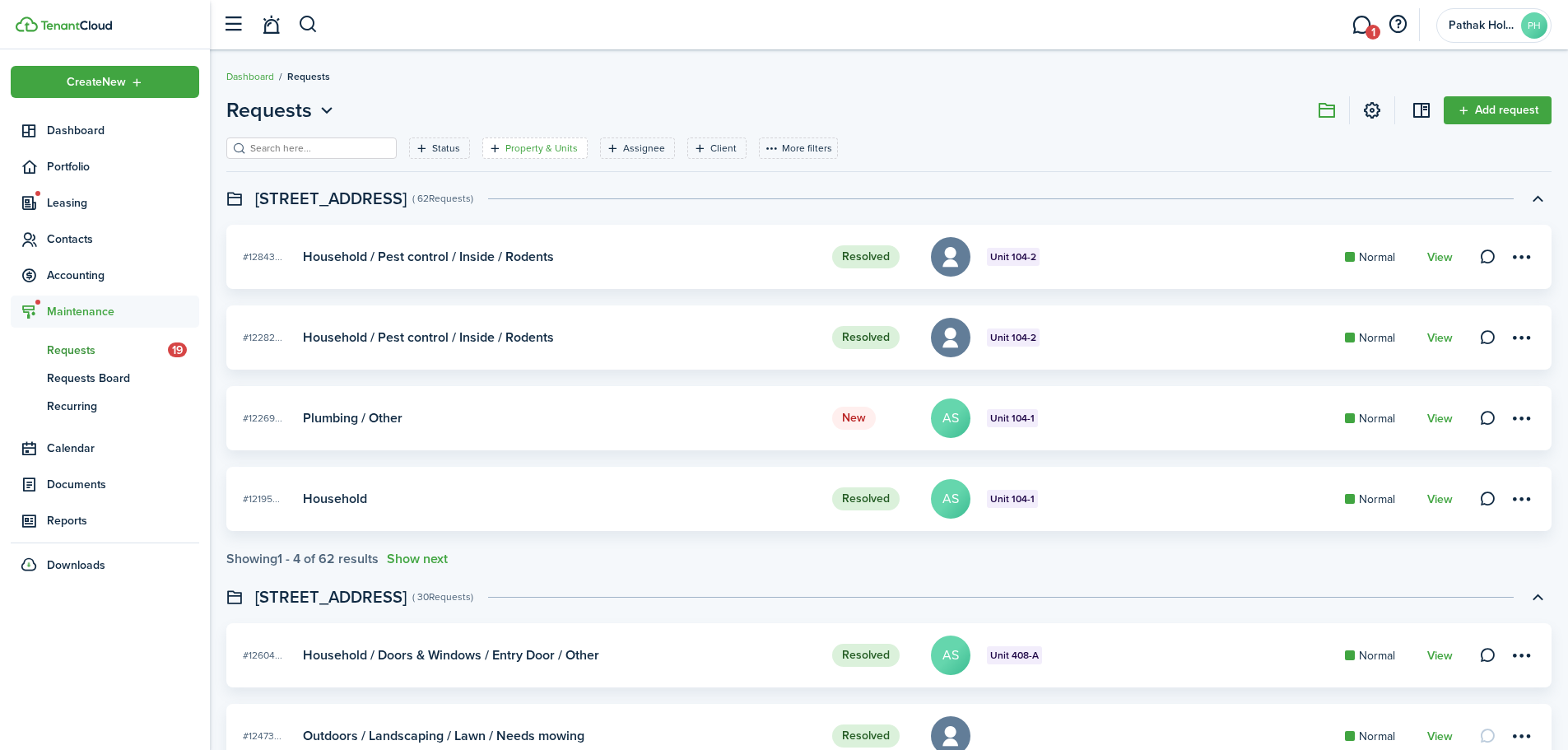
click at [505, 154] on filter-tag-label "Property & Units" at bounding box center [541, 148] width 73 height 15
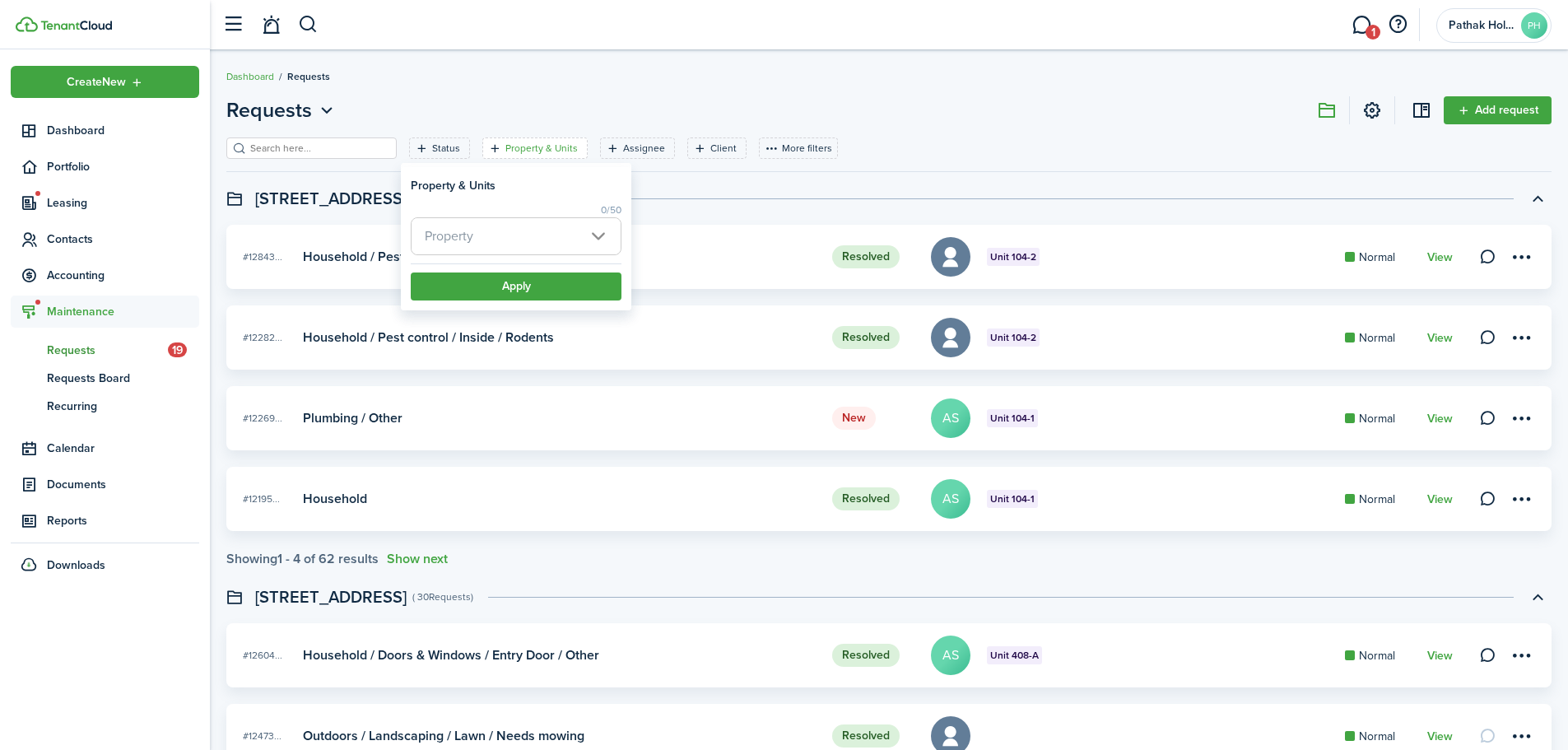
click at [500, 243] on span "Property" at bounding box center [516, 236] width 209 height 36
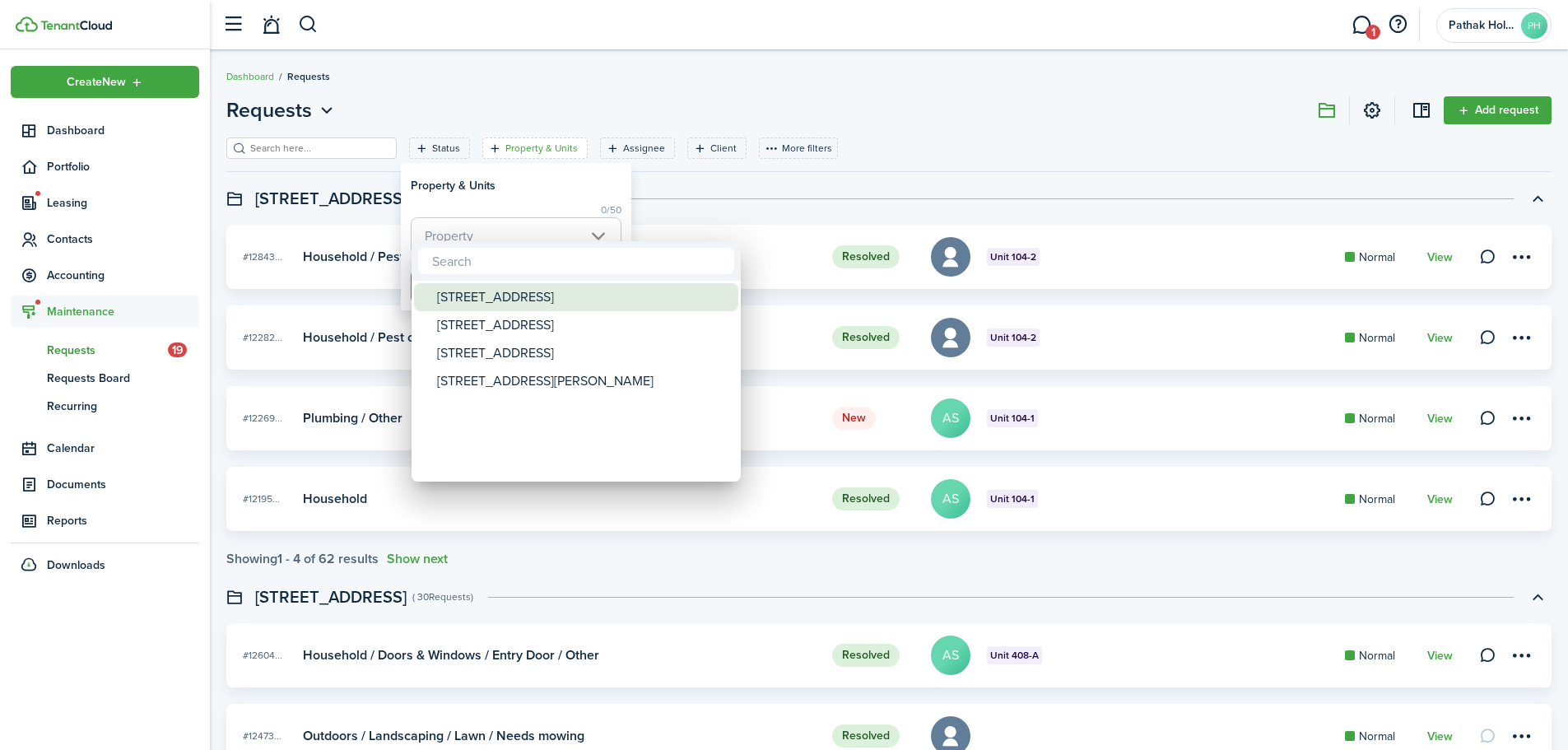
click at [491, 295] on div "[STREET_ADDRESS]" at bounding box center [583, 297] width 291 height 28
type input "[STREET_ADDRESS]"
click at [527, 191] on div at bounding box center [784, 375] width 1831 height 1013
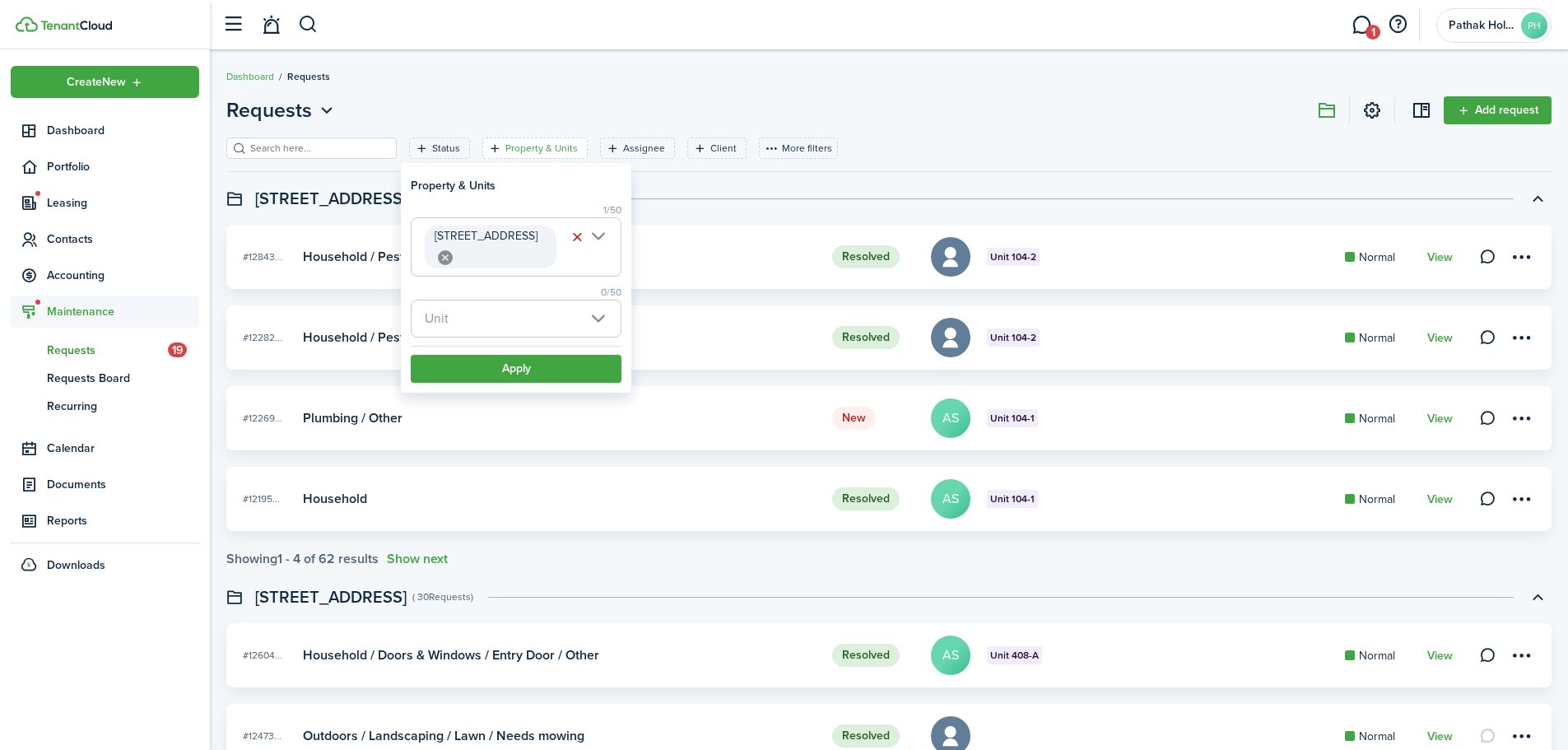
click at [494, 300] on span "Unit" at bounding box center [516, 318] width 209 height 36
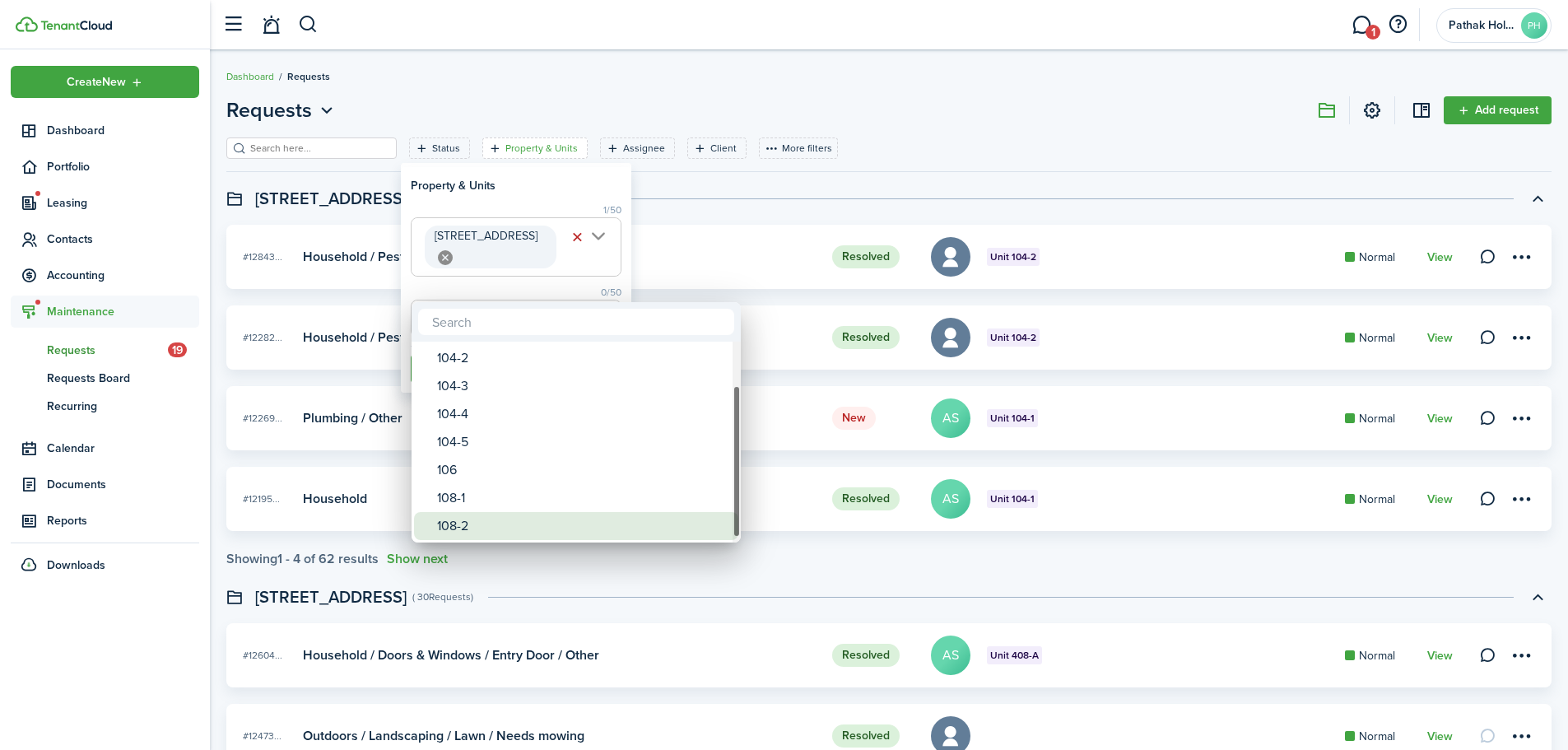
click at [481, 523] on div "108-2" at bounding box center [583, 525] width 291 height 28
type input "108-2"
click at [554, 181] on div at bounding box center [784, 375] width 1831 height 1013
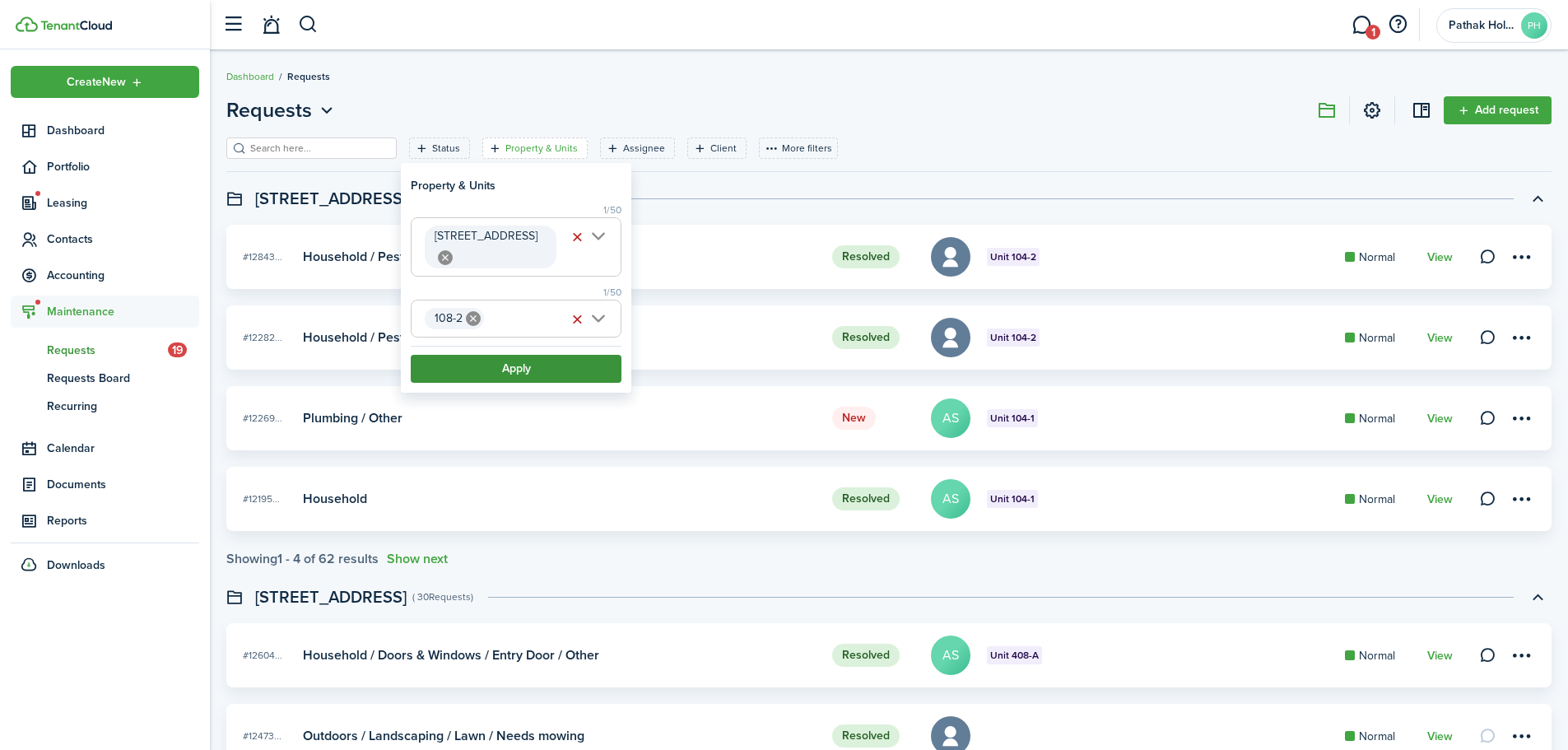
click at [546, 355] on button "Apply" at bounding box center [516, 368] width 211 height 28
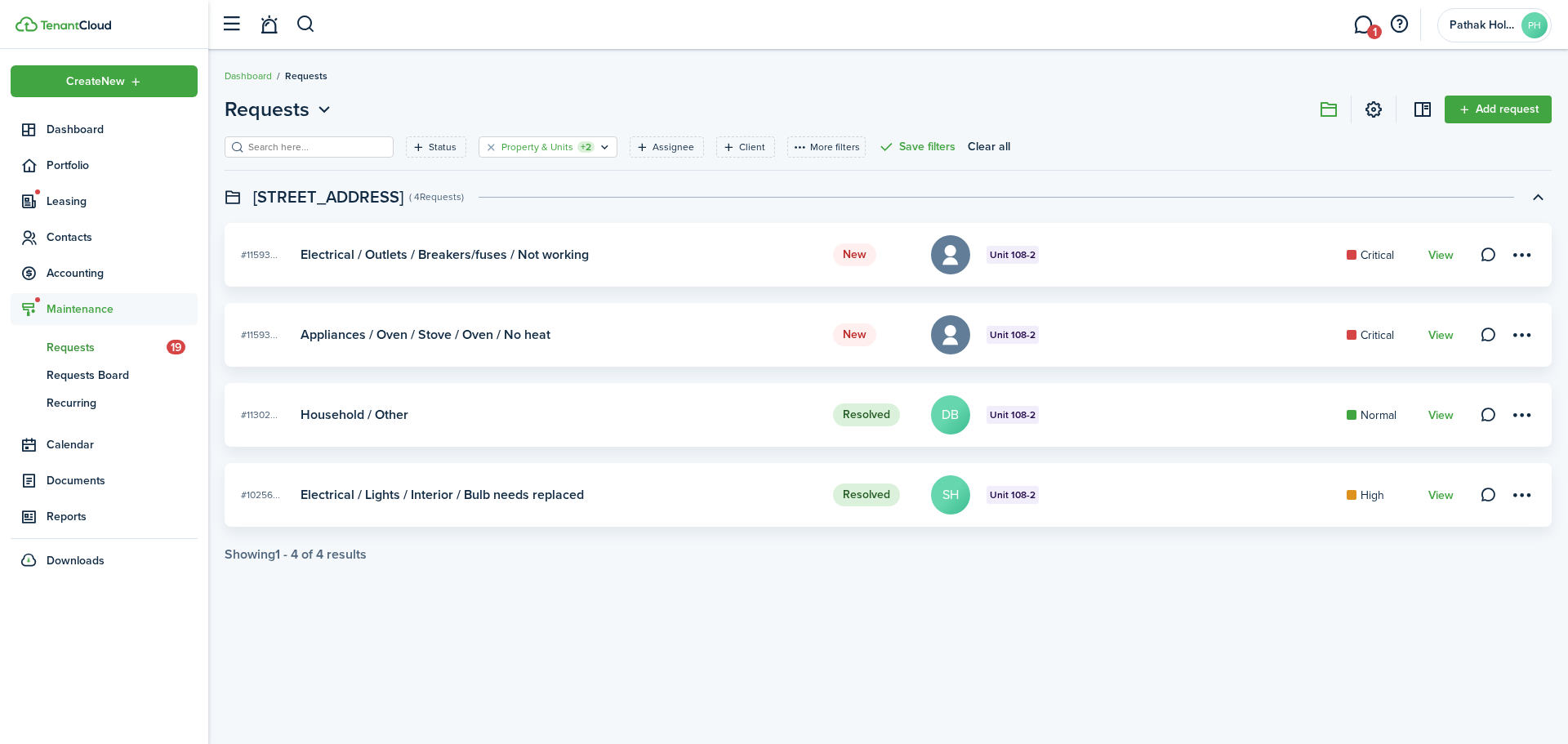
click at [549, 153] on filter-tag-label "Property & Units" at bounding box center [537, 147] width 72 height 15
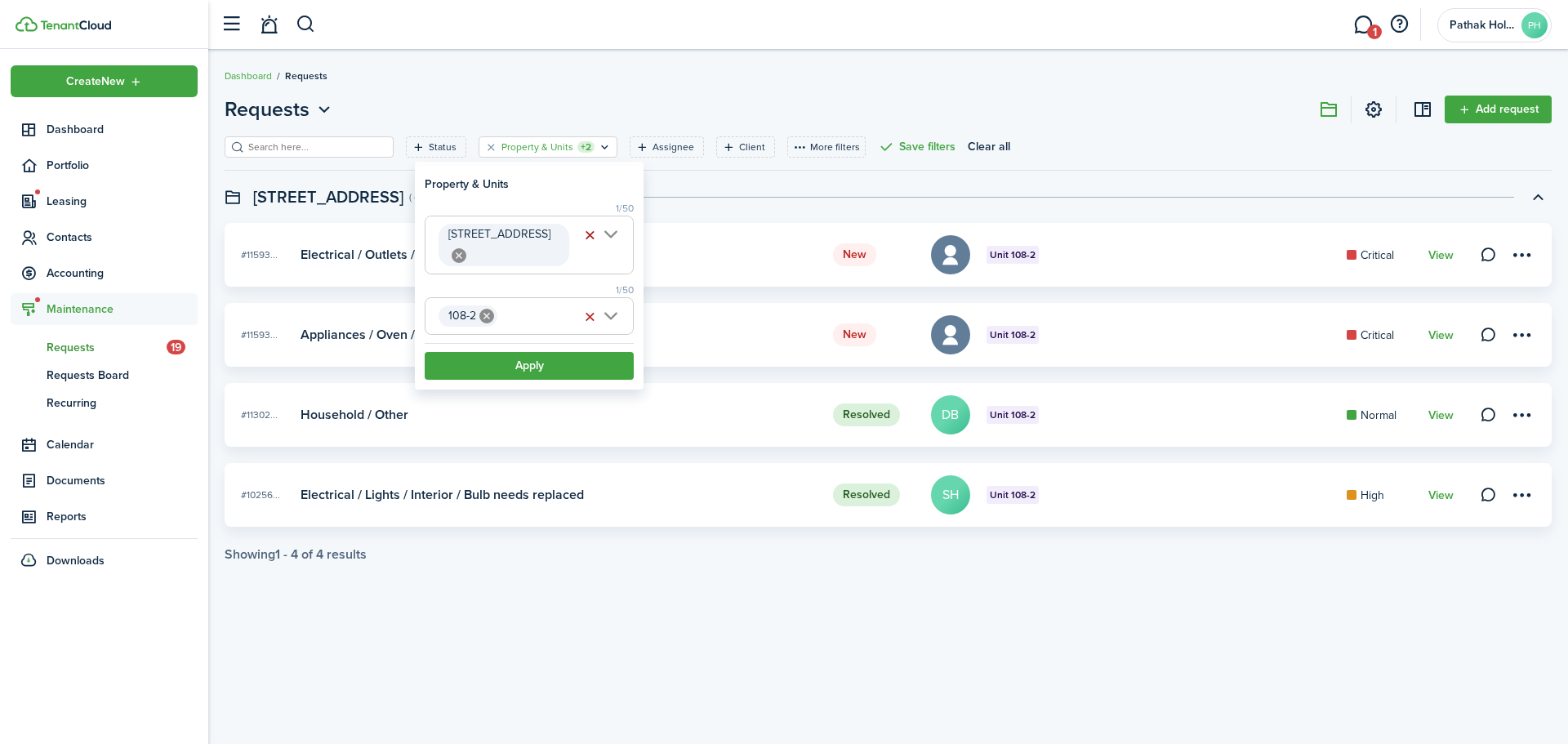
click at [587, 234] on button "button" at bounding box center [590, 236] width 23 height 23
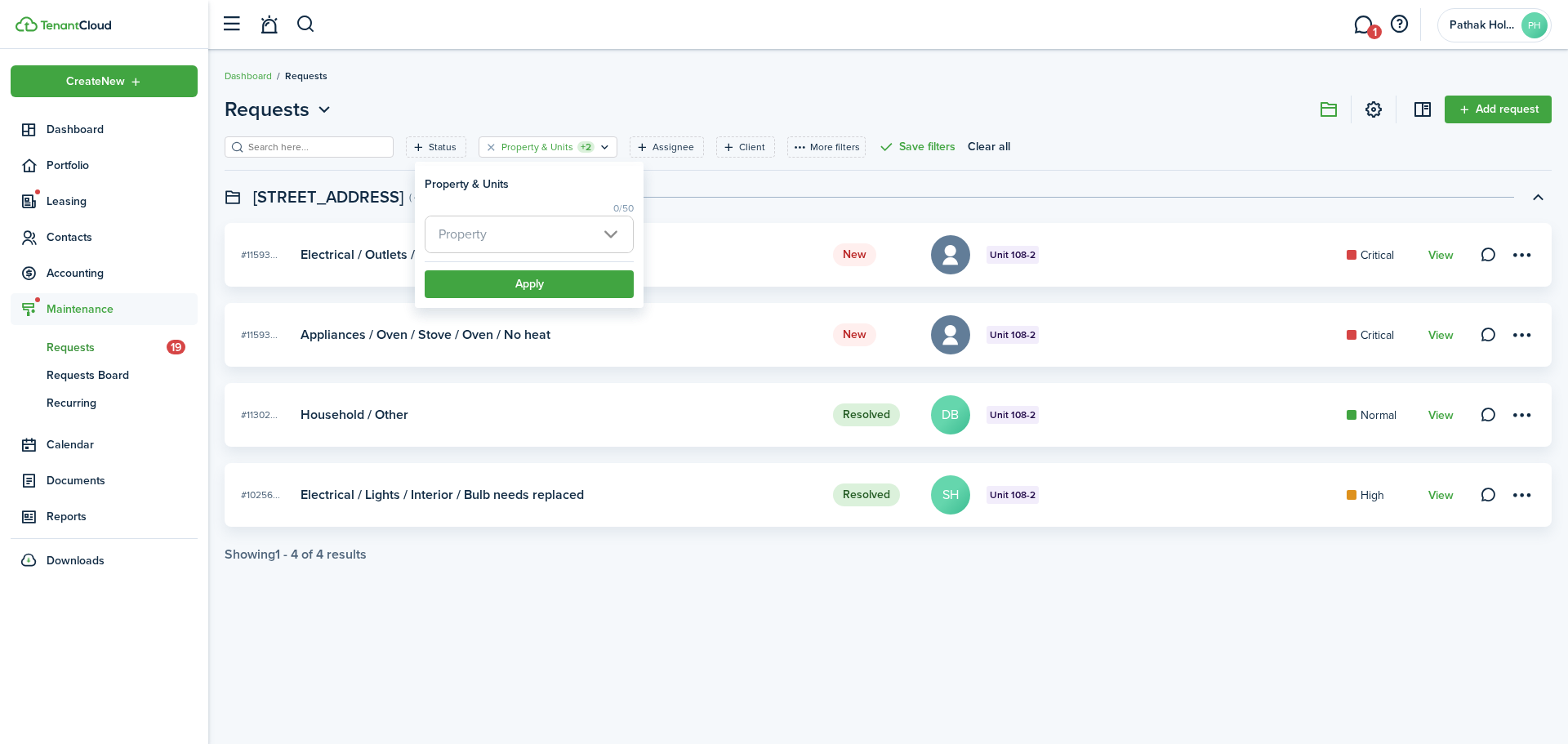
click at [641, 90] on div "Requests Add request Status Property & Units +2 Assignee Client More filters Sa…" at bounding box center [888, 328] width 1360 height 484
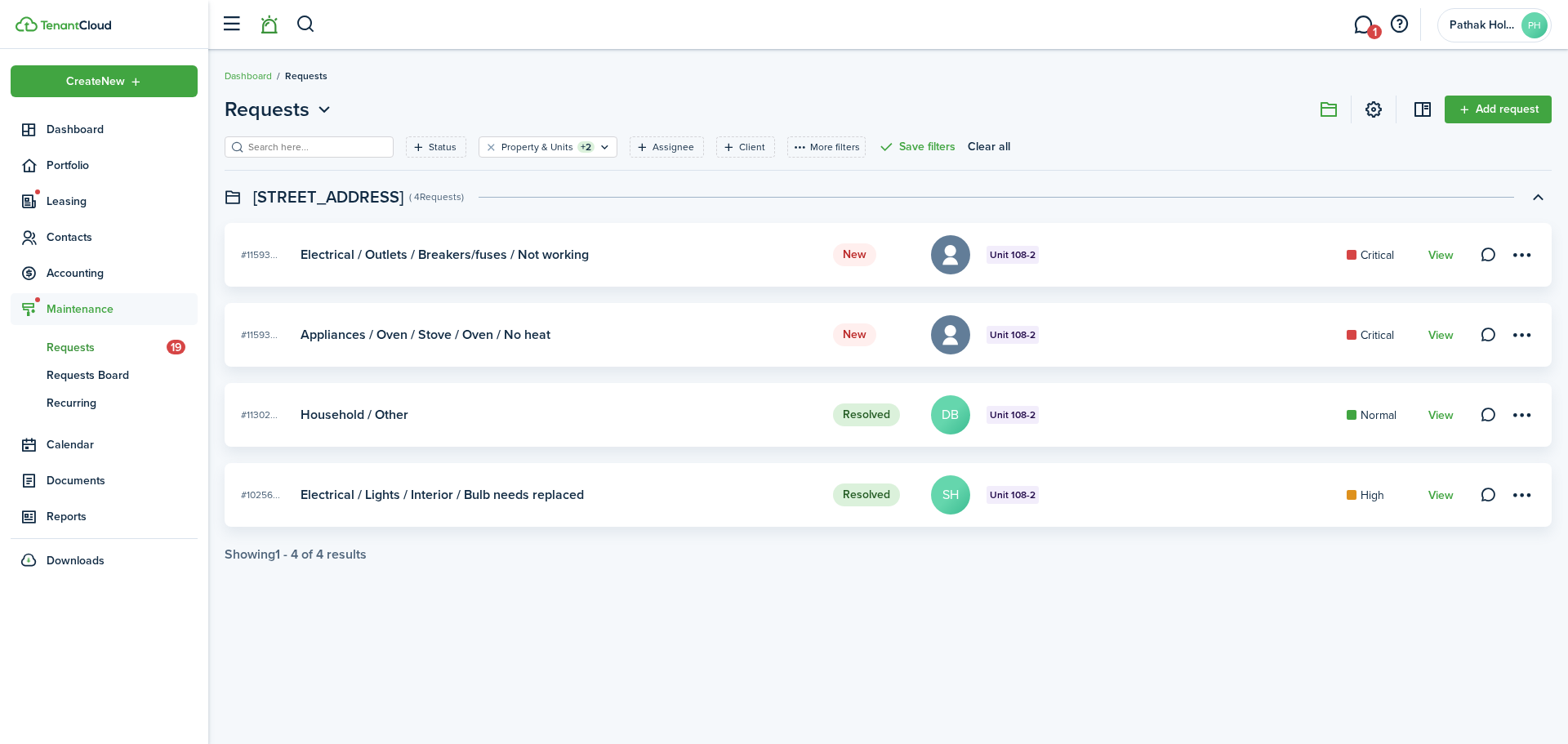
click at [268, 27] on link at bounding box center [268, 25] width 31 height 41
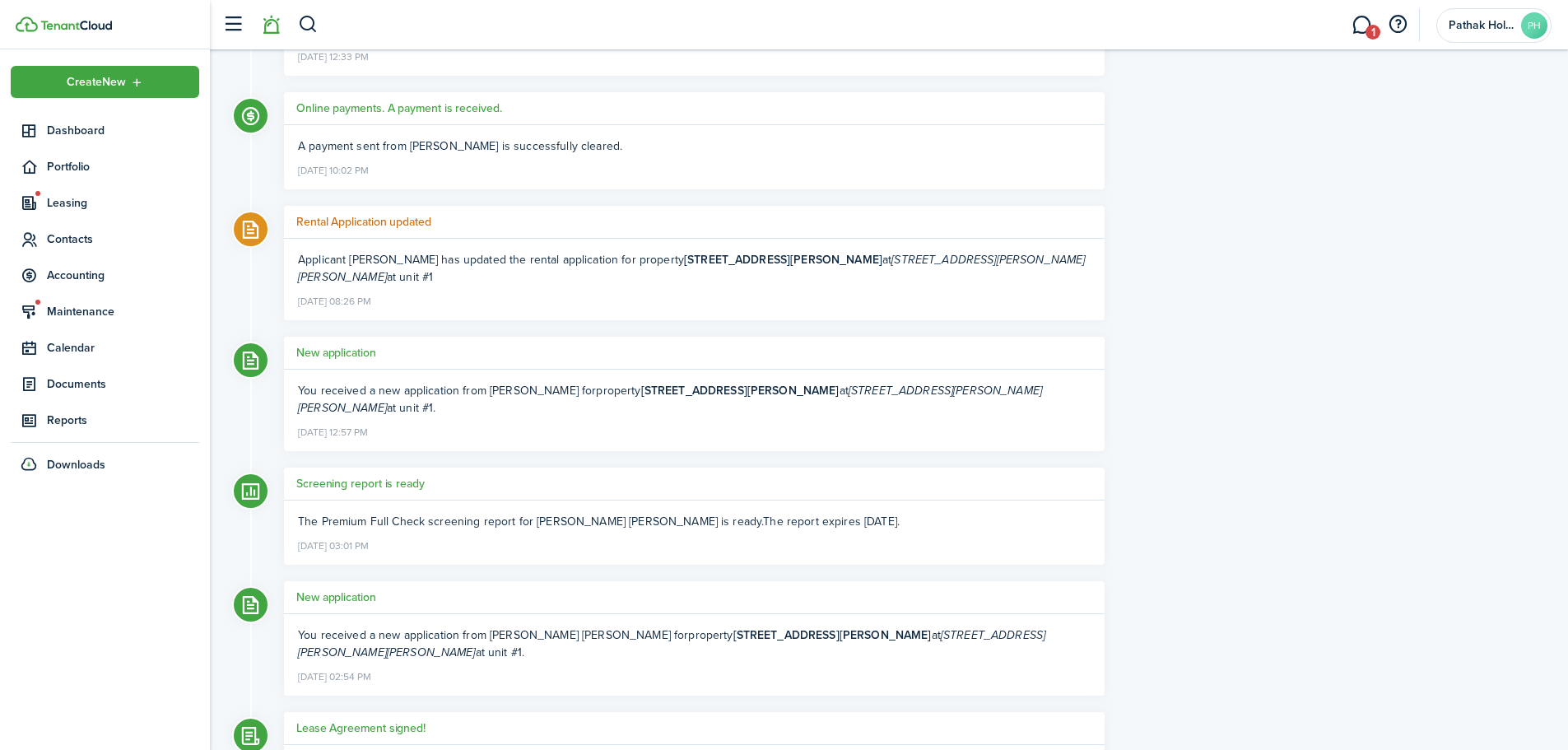
scroll to position [960, 0]
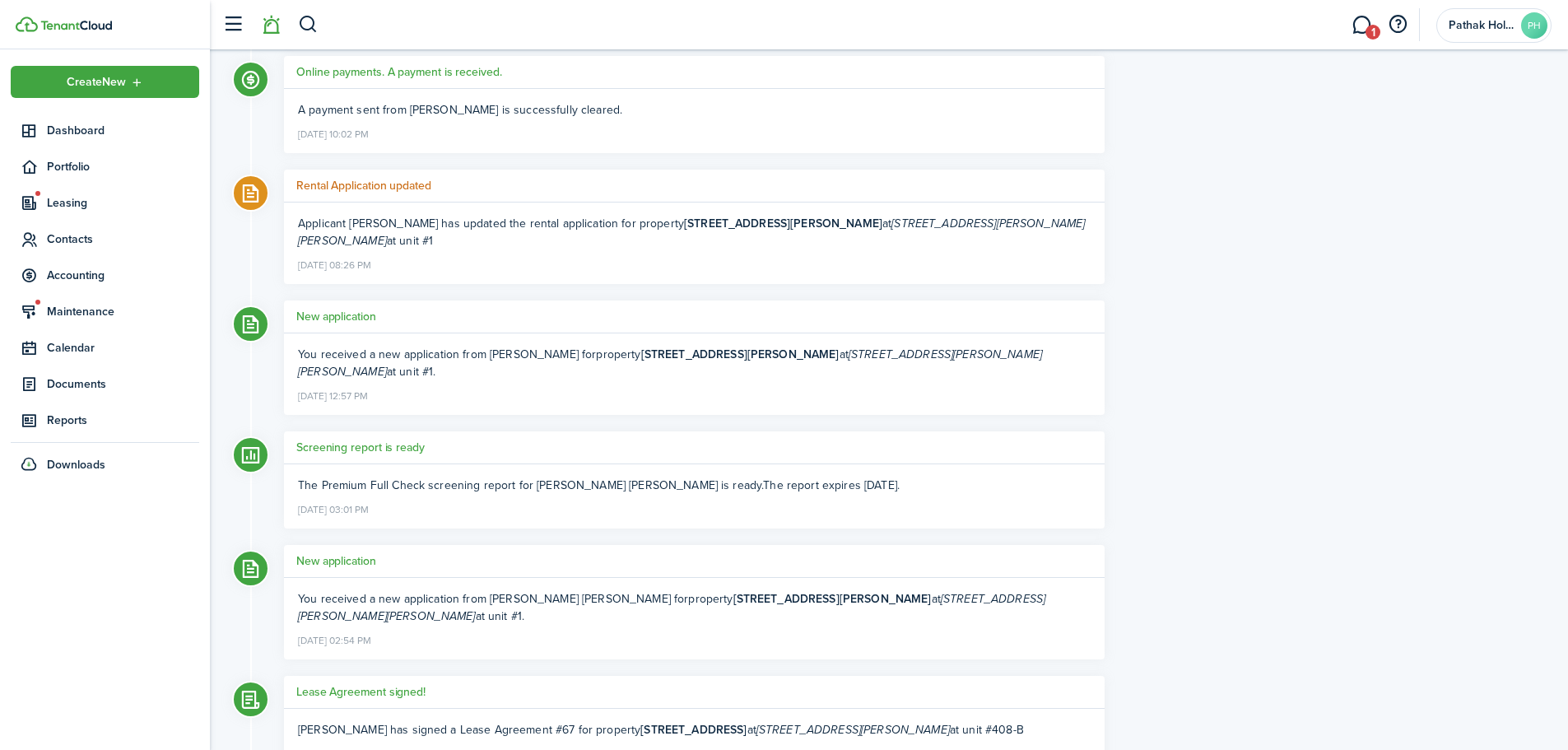
click at [1259, 463] on div "What's new? Online payments. A payment is received. A payment sent from [PERSON…" at bounding box center [889, 89] width 1341 height 1924
click at [1360, 23] on link "1" at bounding box center [1361, 25] width 31 height 42
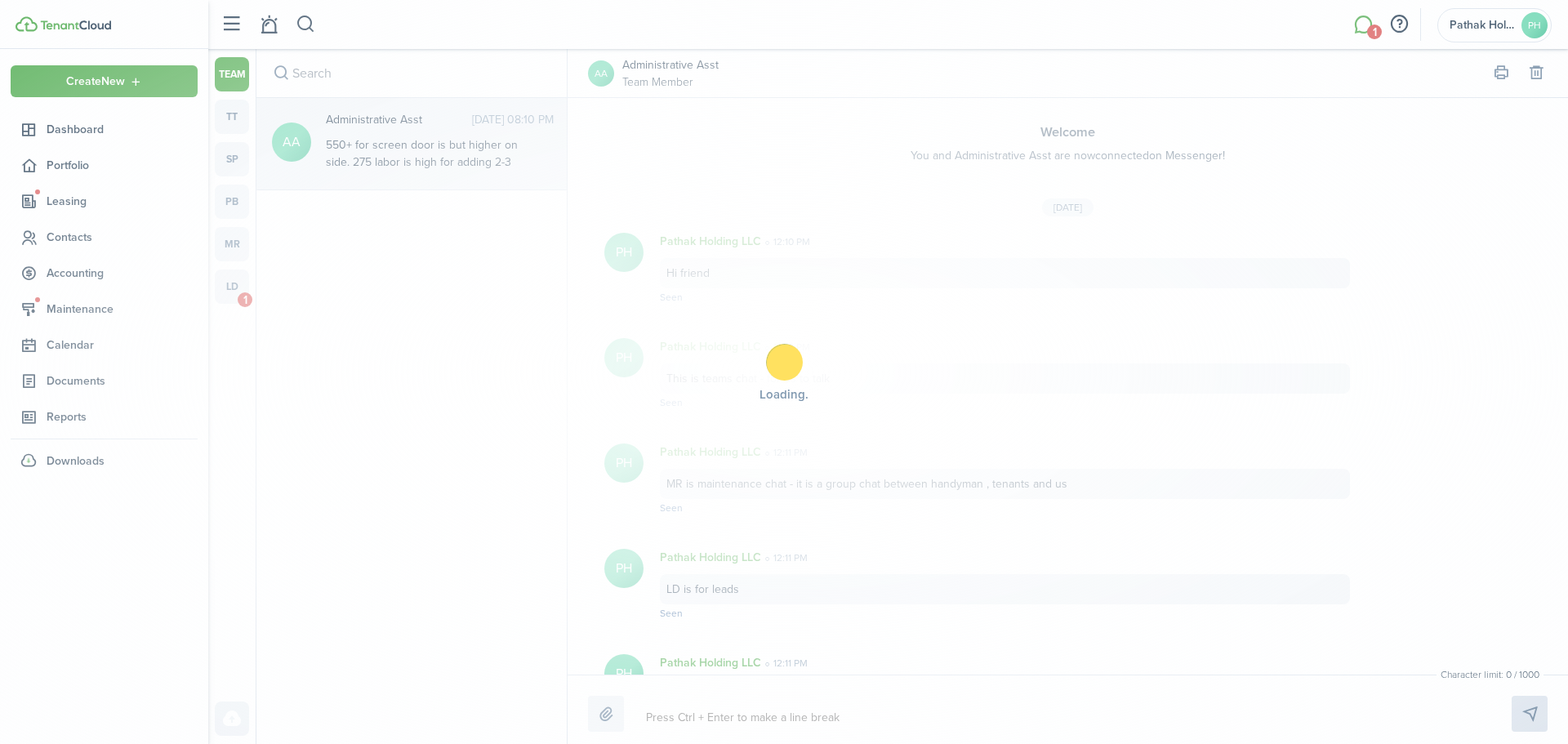
scroll to position [425, 0]
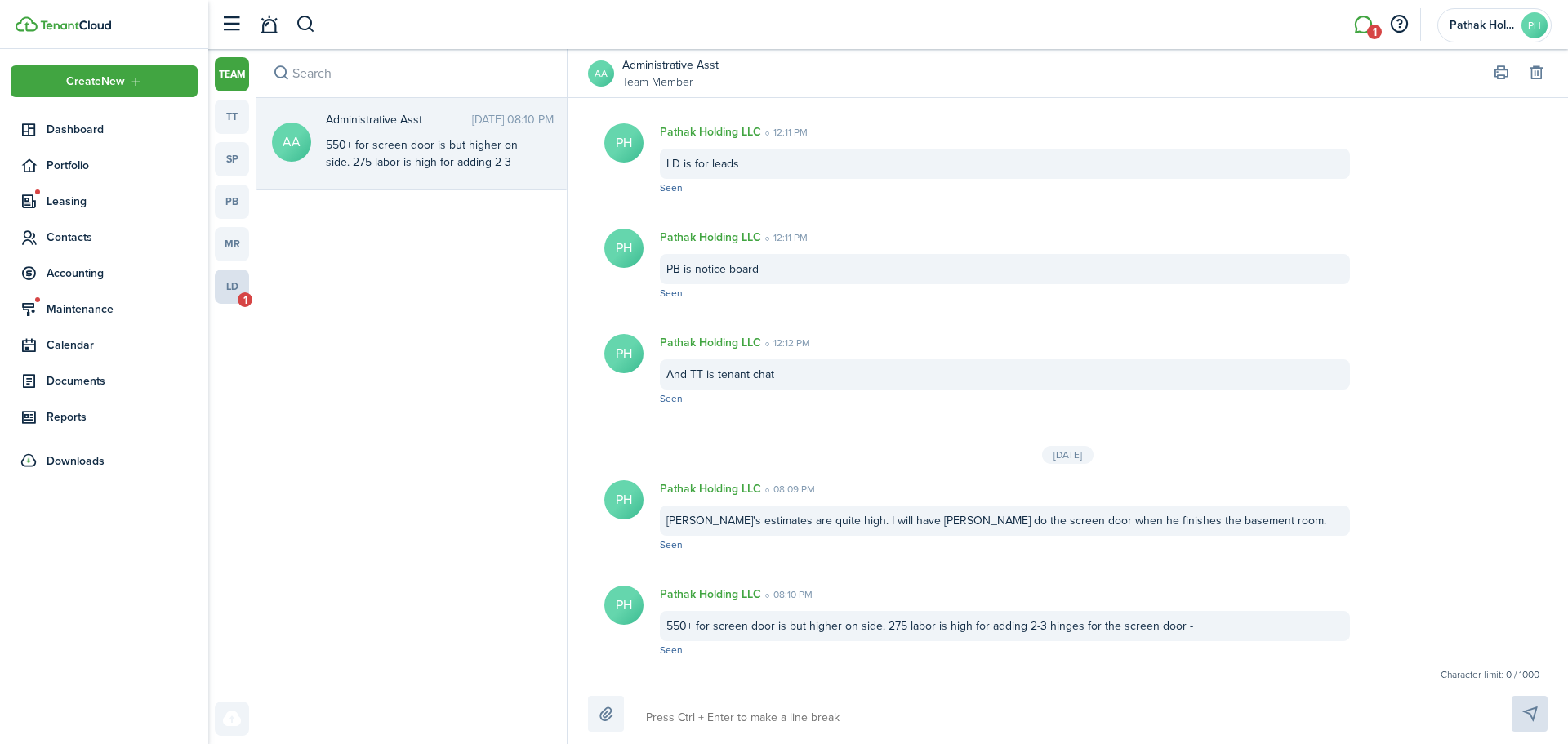
click at [233, 298] on link "ld 1" at bounding box center [231, 286] width 34 height 34
